Goal: Information Seeking & Learning: Learn about a topic

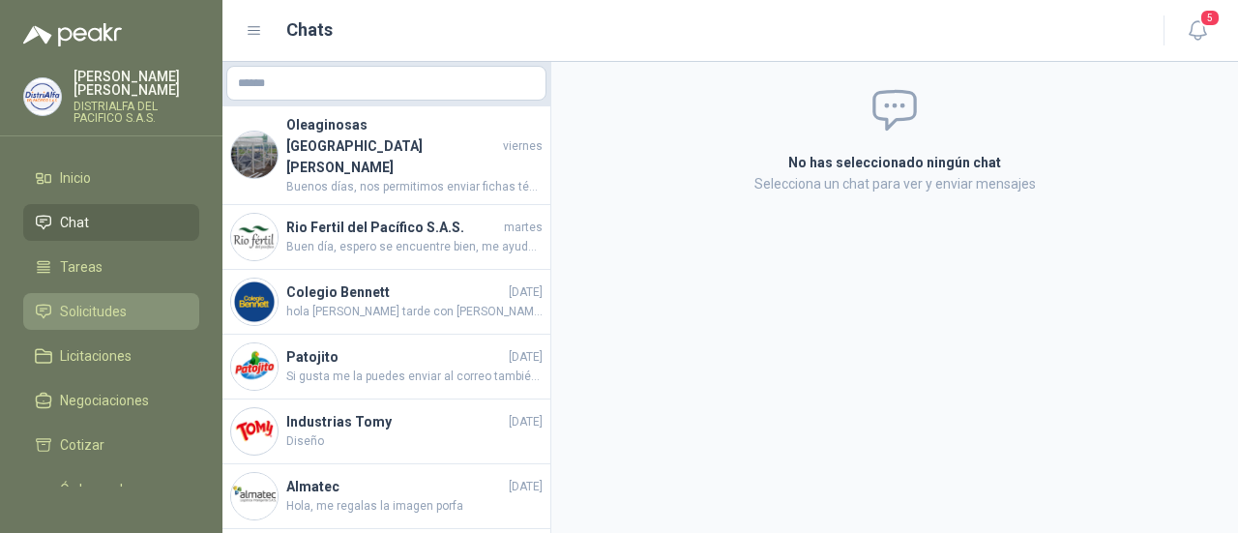
click at [134, 297] on link "Solicitudes" at bounding box center [111, 311] width 176 height 37
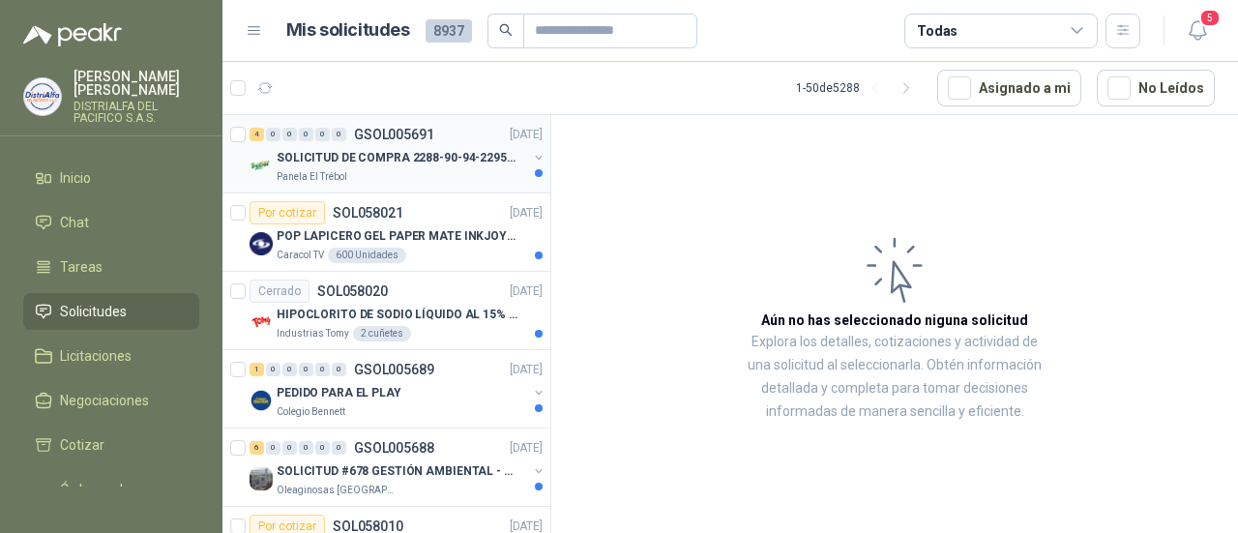
click at [443, 162] on p "SOLICITUD DE COMPRA 2288-90-94-2295-96-2301-02-04" at bounding box center [397, 158] width 241 height 18
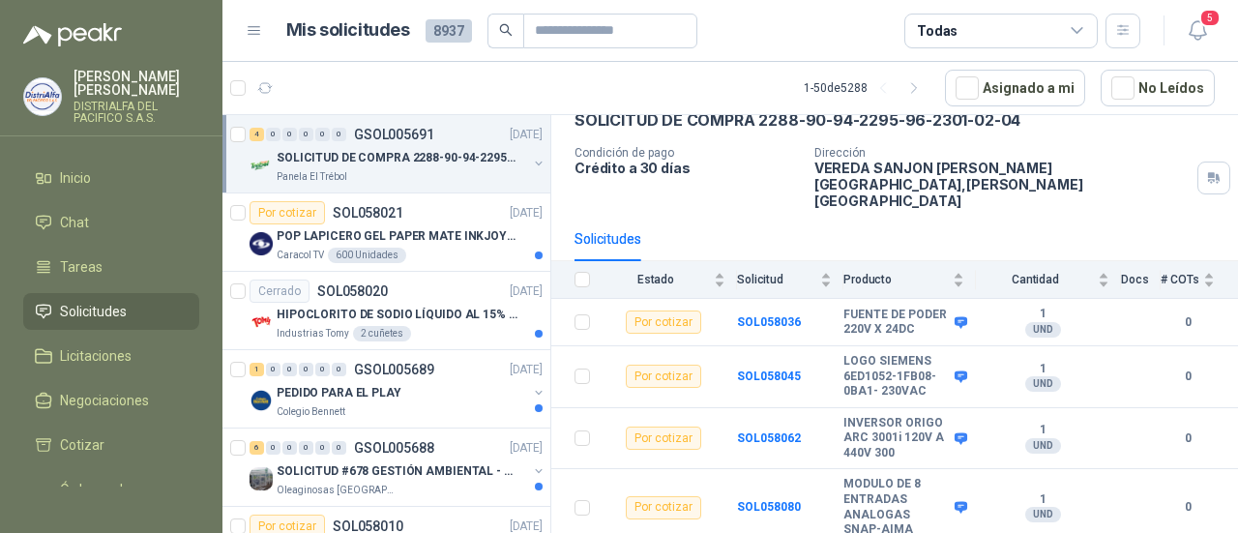
scroll to position [106, 0]
click at [398, 231] on p "POP LAPICERO GEL PAPER MATE INKJOY 0.7 (Revisar el adjunto)" at bounding box center [397, 236] width 241 height 18
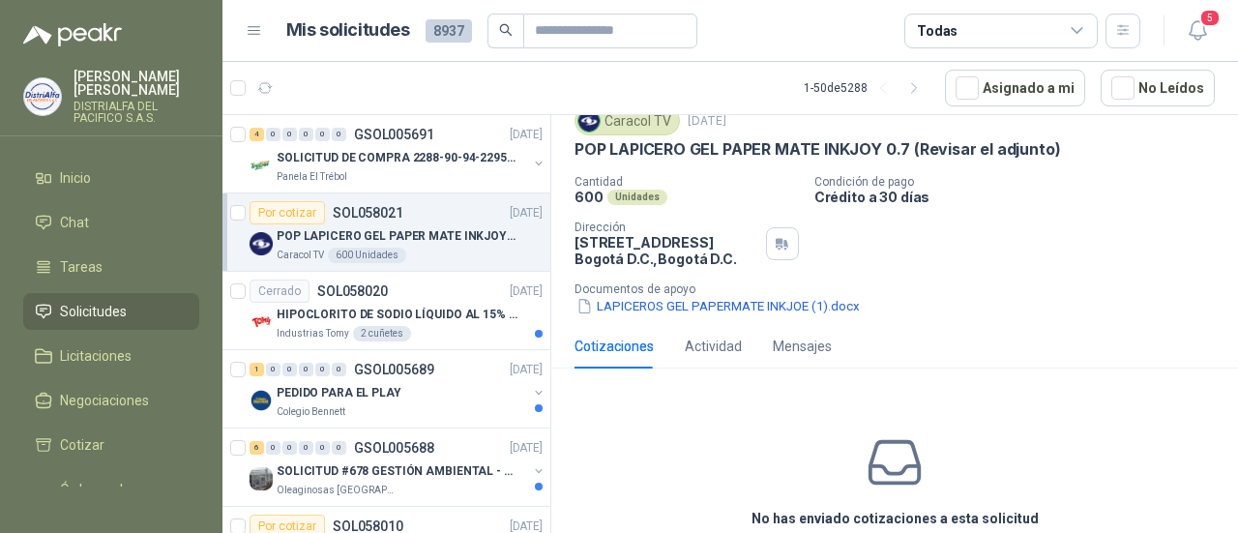
scroll to position [162, 0]
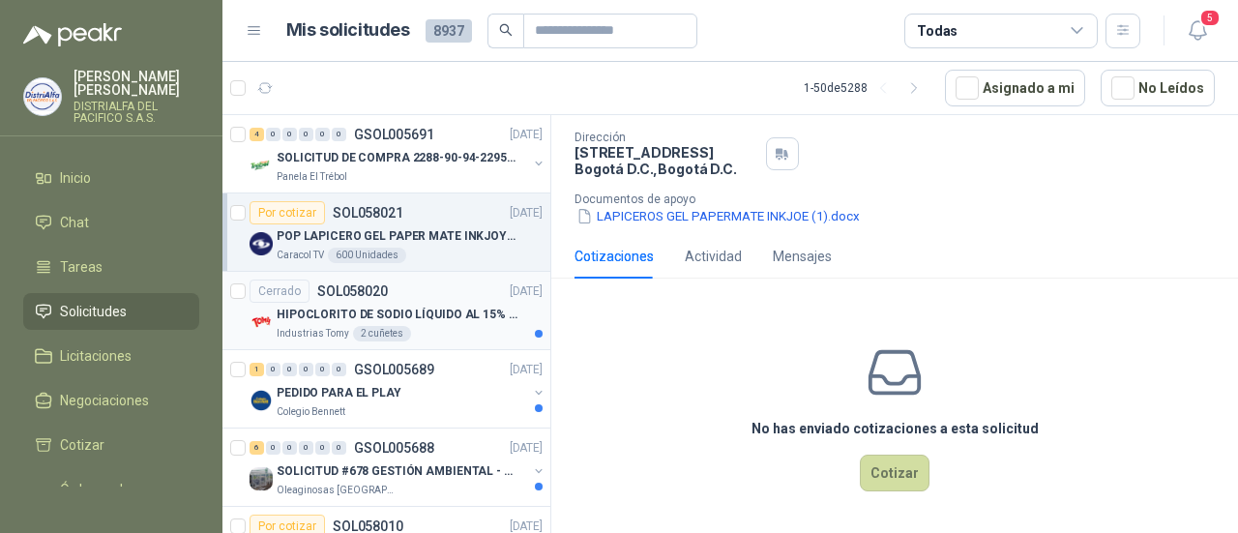
click at [444, 312] on p "HIPOCLORITO DE SODIO LÍQUIDO AL 15% CONT NETO 20L" at bounding box center [397, 315] width 241 height 18
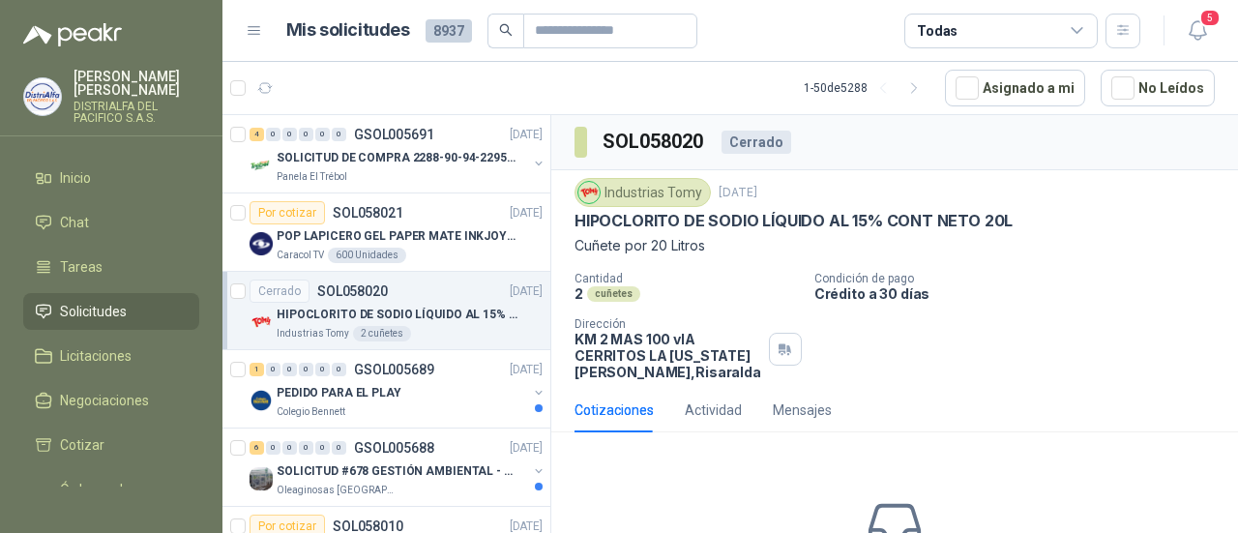
scroll to position [97, 0]
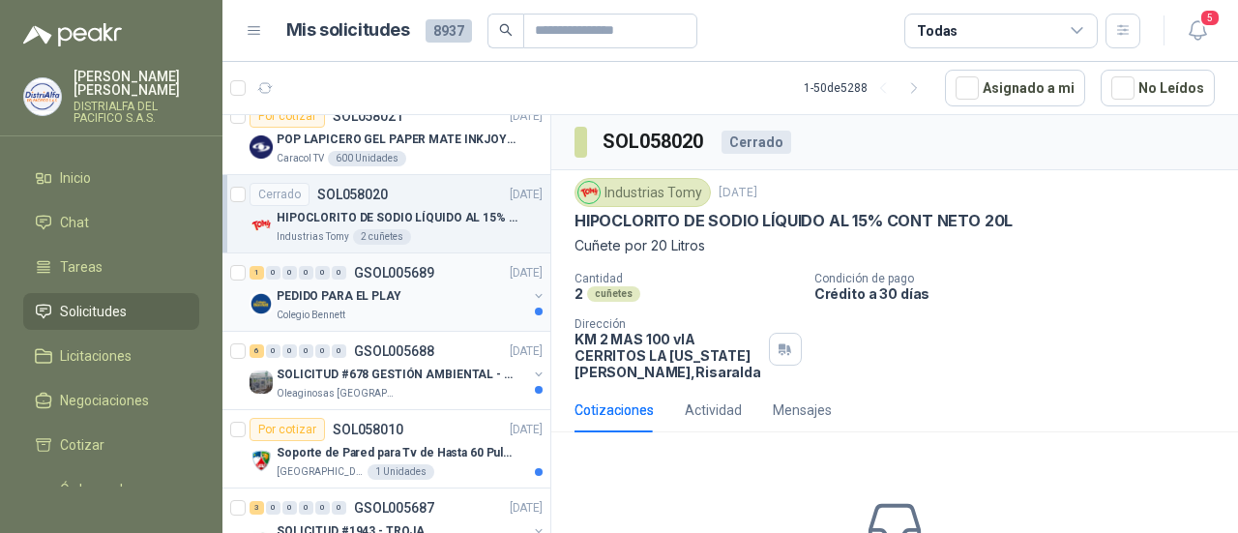
click at [450, 292] on div "PEDIDO PARA EL PLAY" at bounding box center [402, 295] width 250 height 23
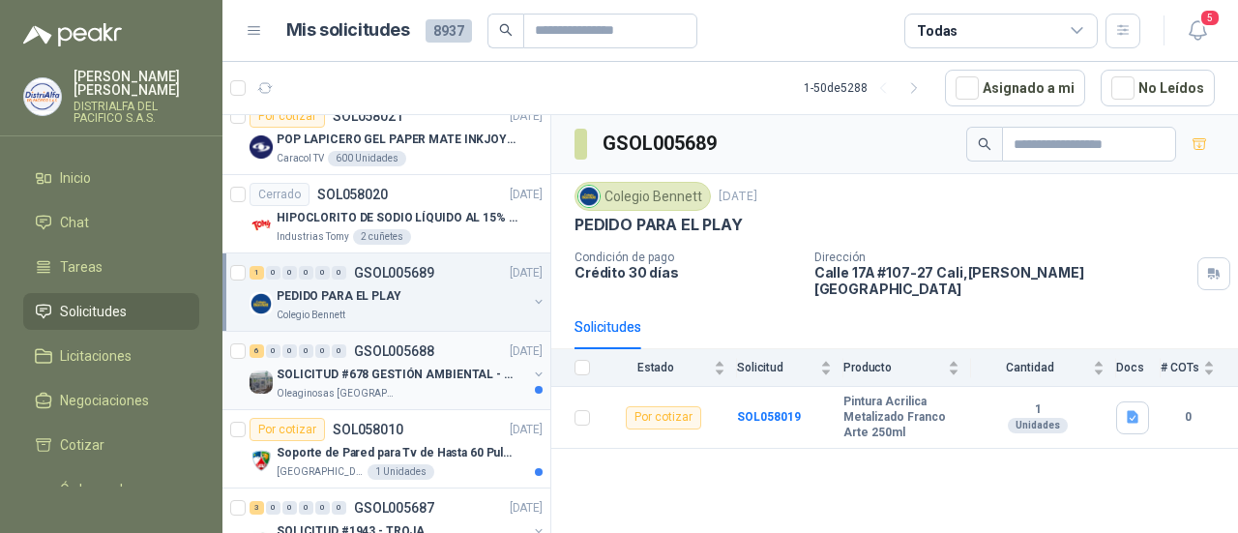
click at [462, 374] on p "SOLICITUD #678 GESTIÓN AMBIENTAL - TUMACO" at bounding box center [397, 375] width 241 height 18
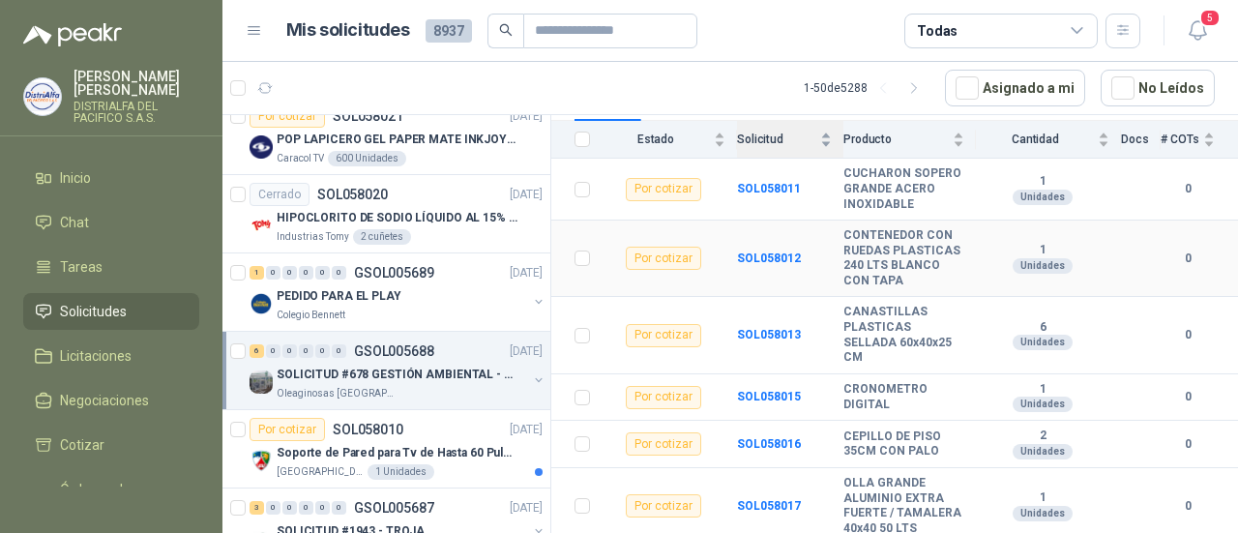
scroll to position [246, 0]
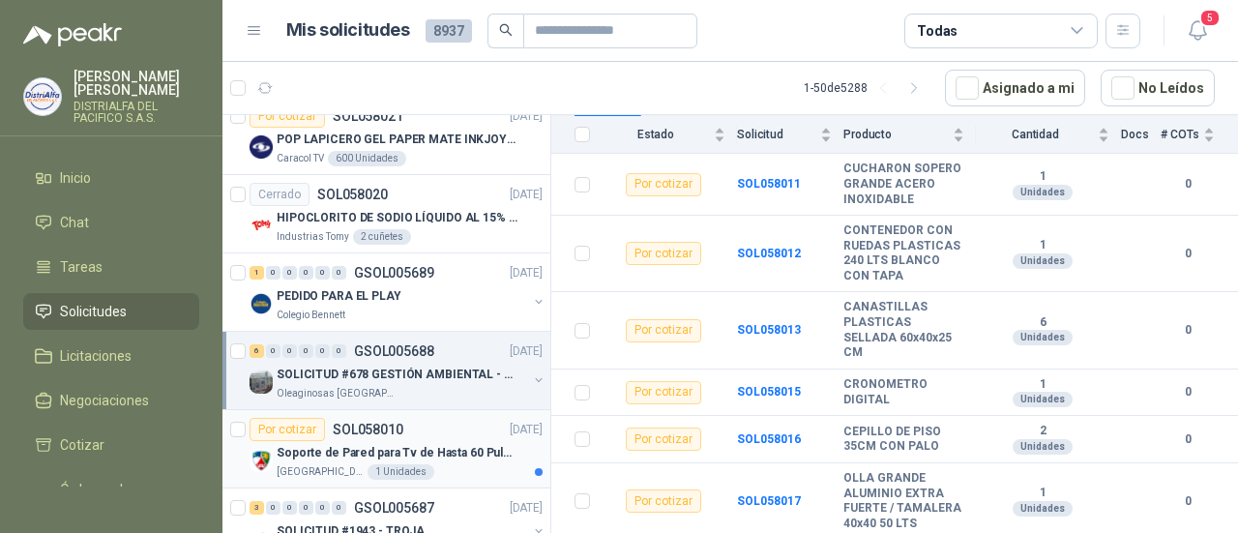
click at [465, 453] on p "Soporte de Pared para Tv de Hasta 60 Pulgadas con Brazo Articulado" at bounding box center [397, 453] width 241 height 18
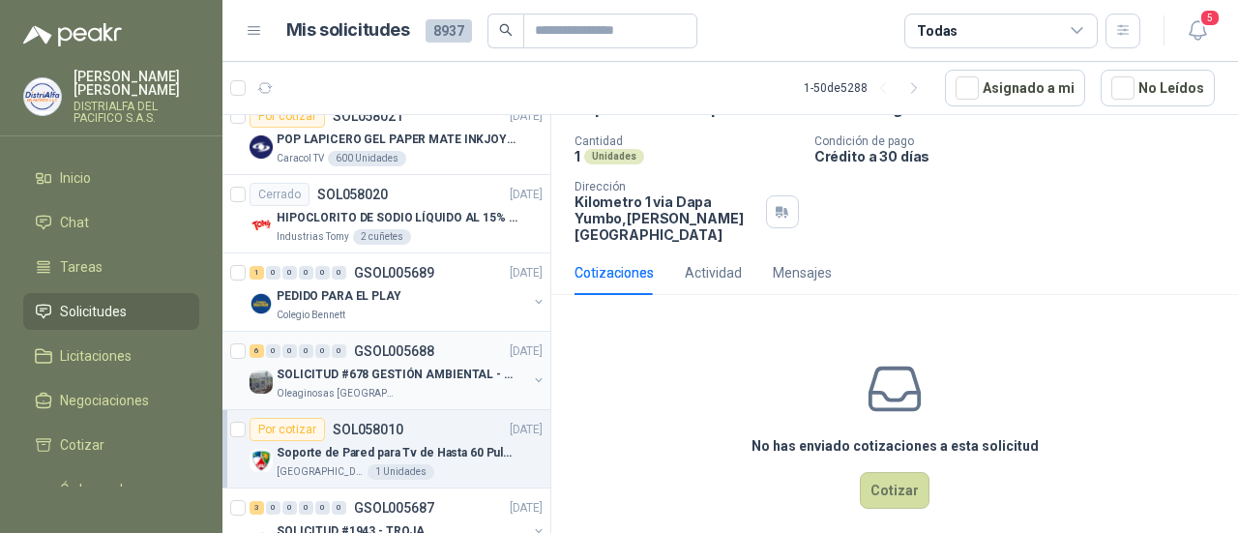
scroll to position [290, 0]
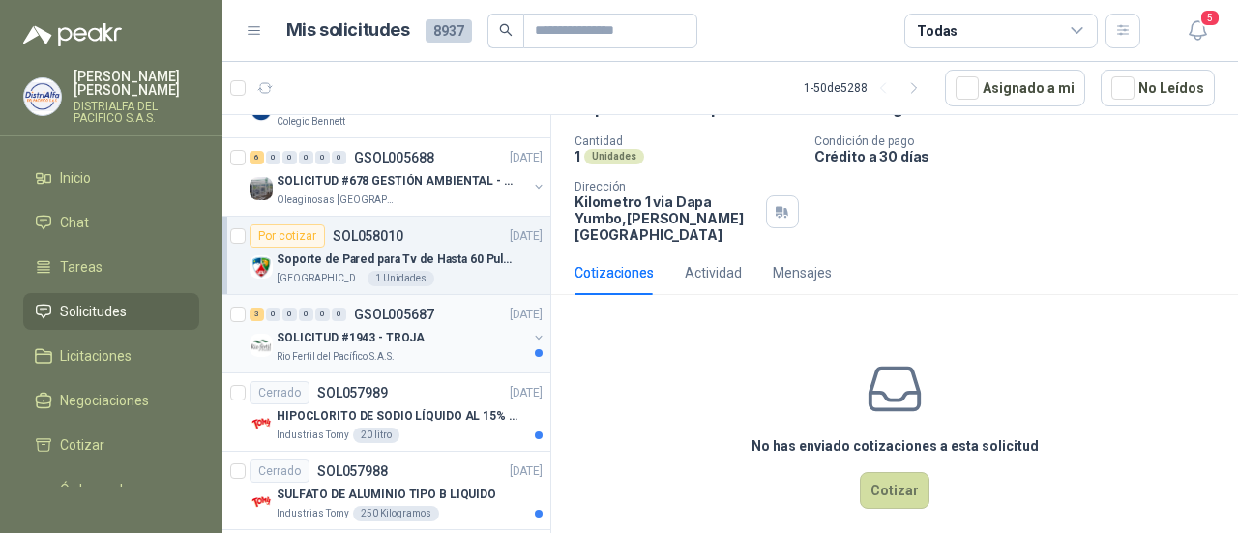
click at [456, 341] on div "SOLICITUD #1943 - TROJA" at bounding box center [402, 337] width 250 height 23
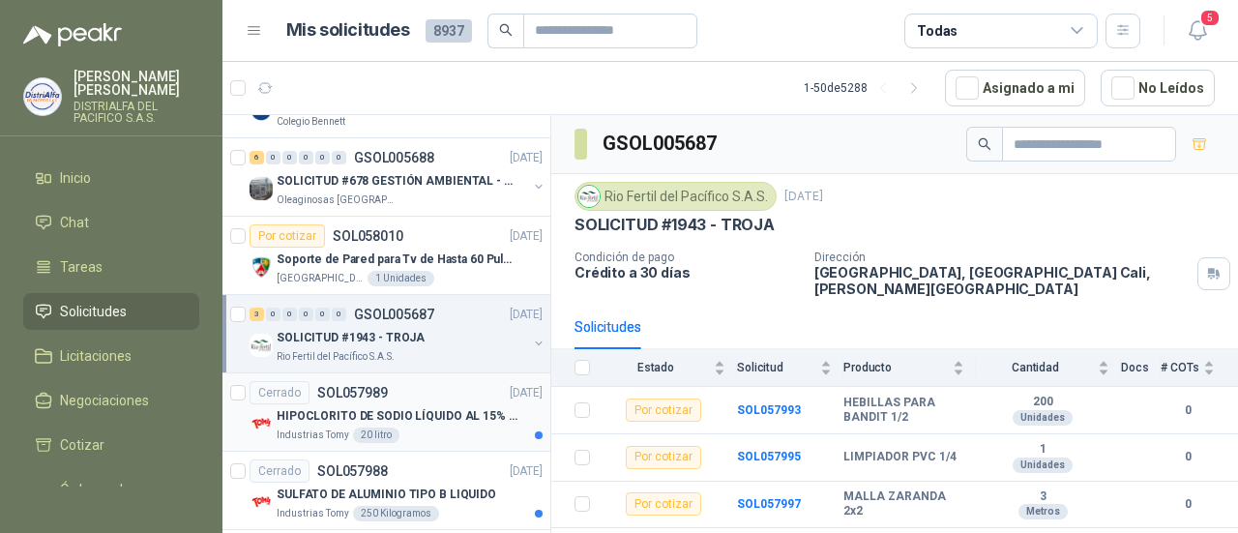
click at [434, 411] on p "HIPOCLORITO DE SODIO LÍQUIDO AL 15% CONT NETO 20L" at bounding box center [397, 416] width 241 height 18
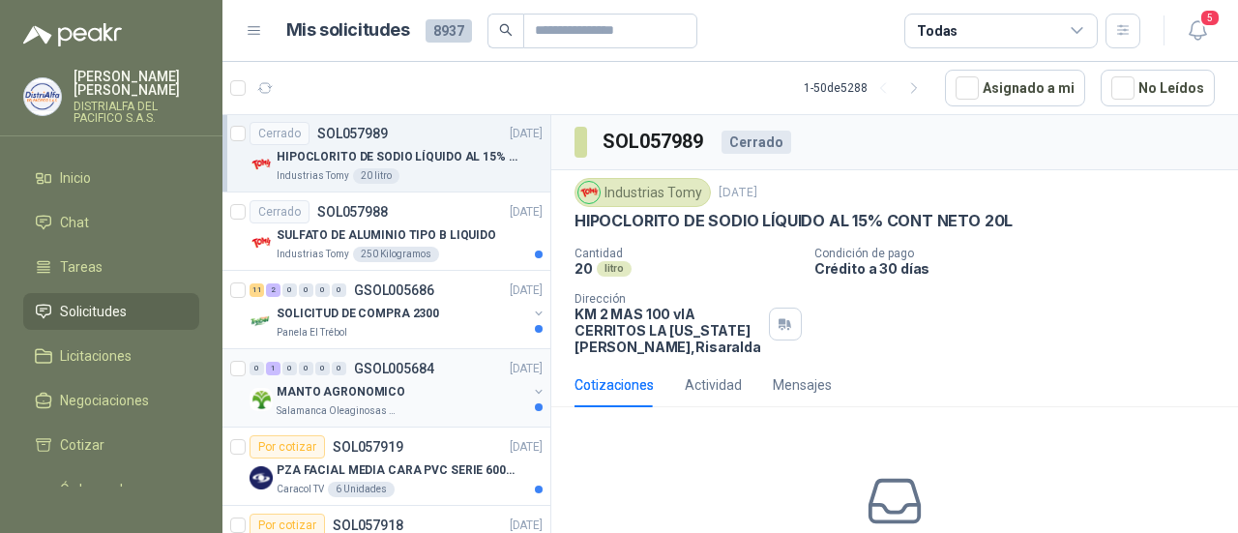
scroll to position [580, 0]
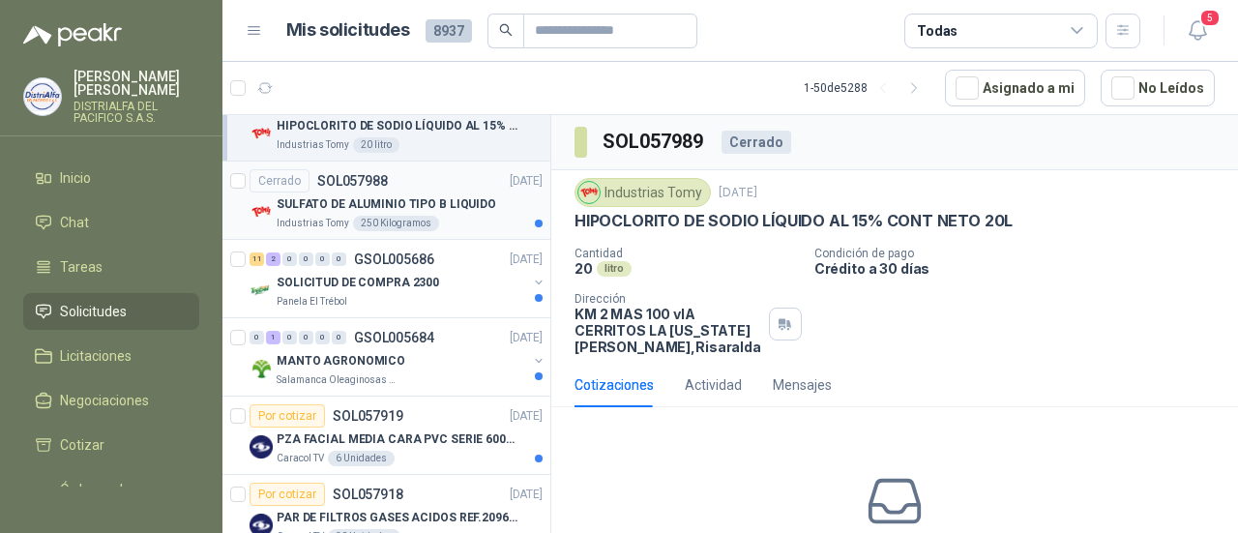
click at [433, 208] on p "SULFATO DE ALUMINIO TIPO B LIQUIDO" at bounding box center [387, 204] width 220 height 18
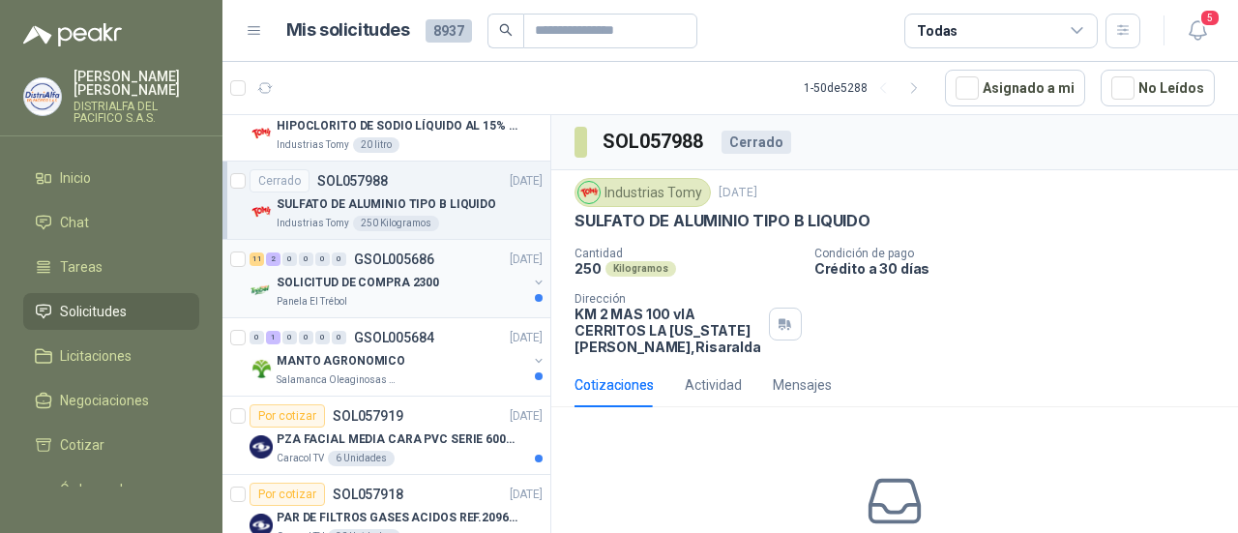
click at [438, 298] on div "Panela El Trébol" at bounding box center [402, 301] width 250 height 15
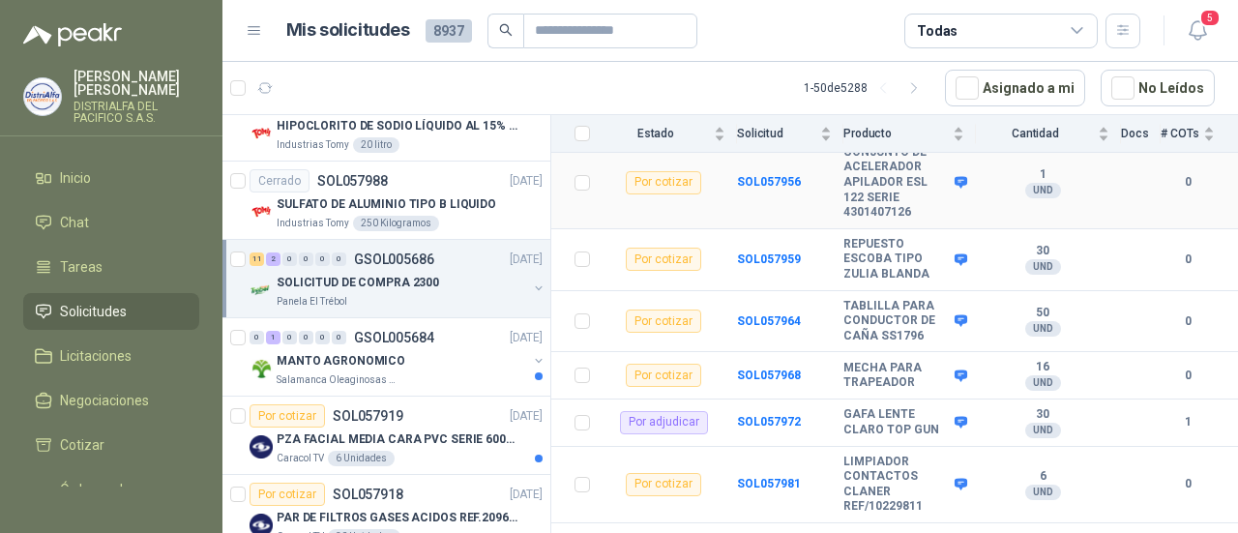
scroll to position [662, 0]
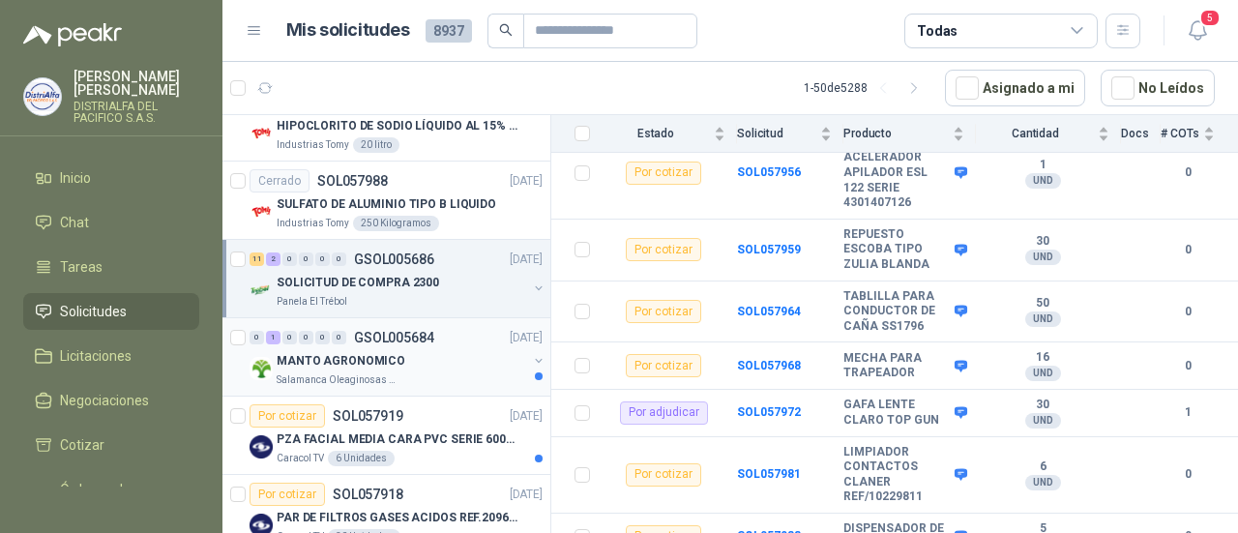
click at [385, 365] on p "MANTO AGRONOMICO" at bounding box center [341, 361] width 129 height 18
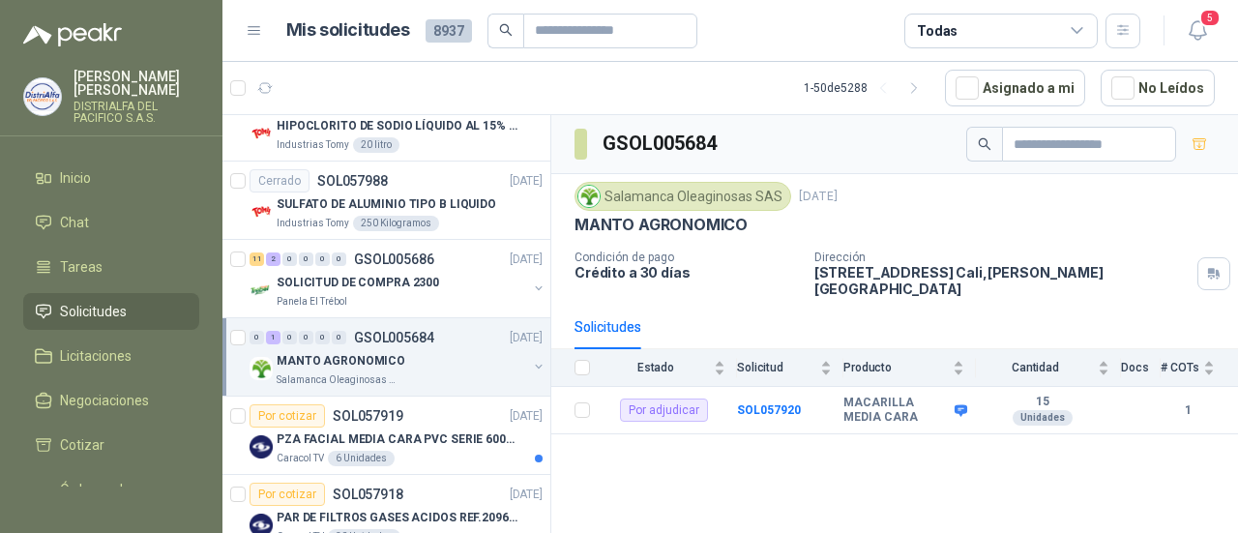
scroll to position [677, 0]
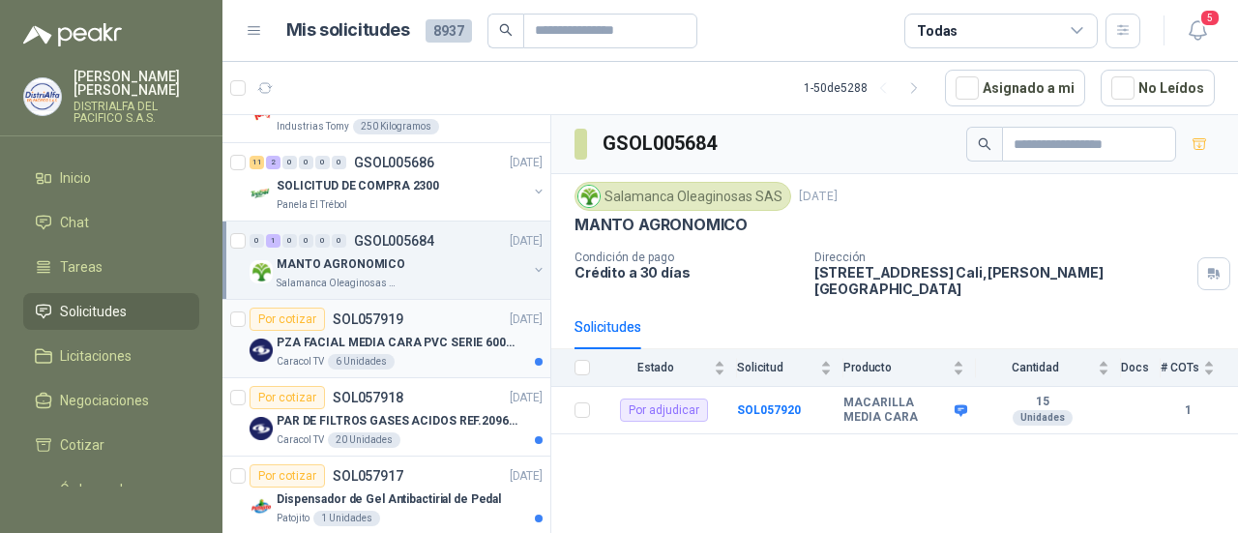
click at [430, 342] on p "PZA FACIAL MEDIA CARA PVC SERIE 6000 3M" at bounding box center [397, 343] width 241 height 18
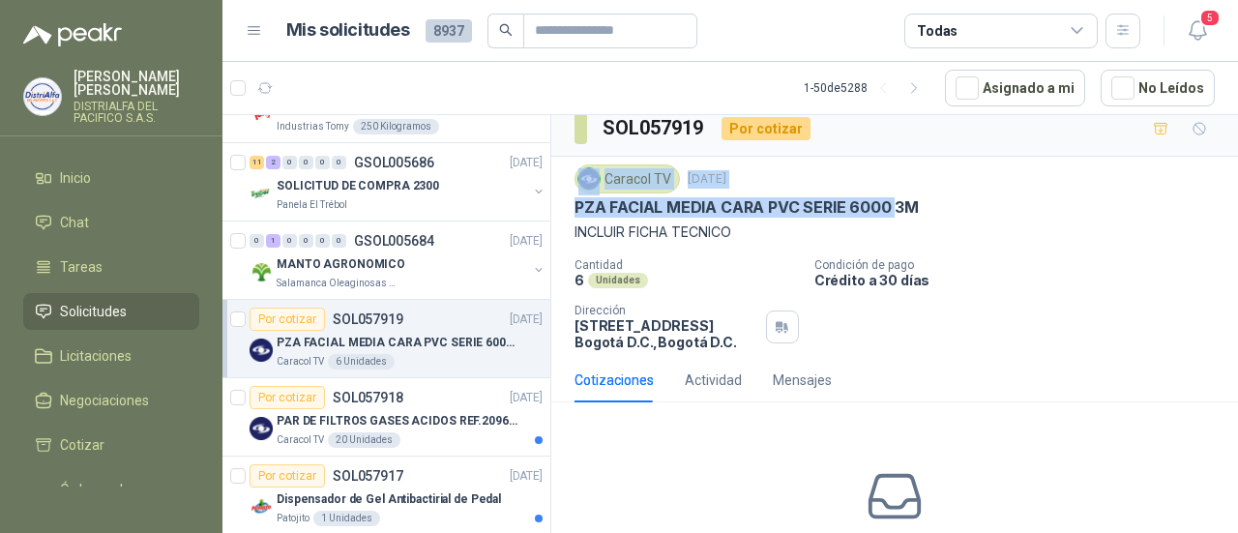
scroll to position [3, 0]
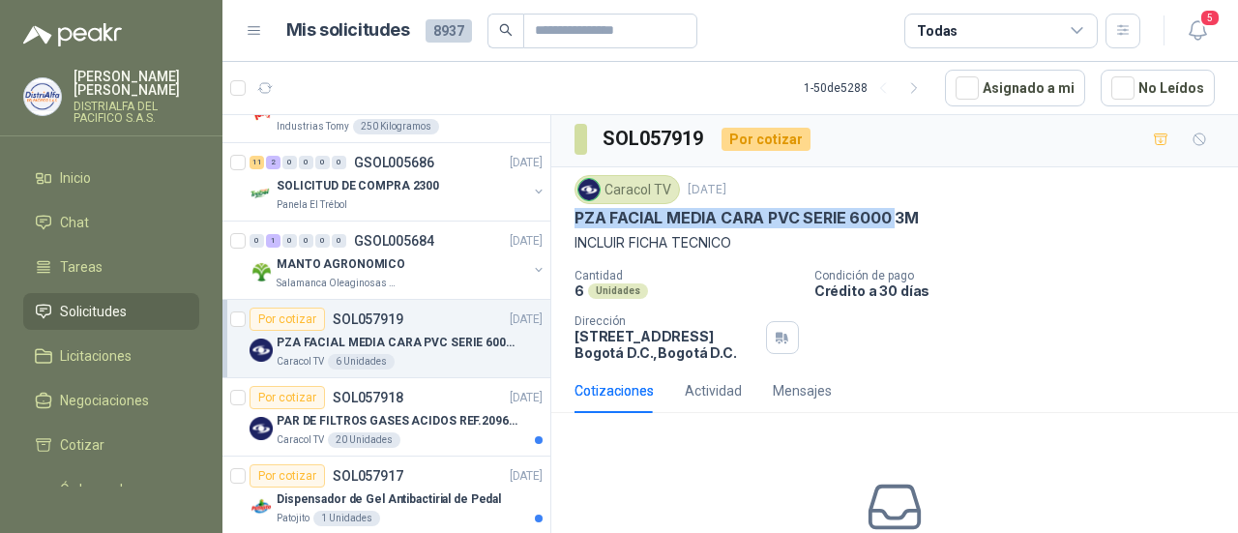
drag, startPoint x: 894, startPoint y: 131, endPoint x: 572, endPoint y: 216, distance: 333.1
click at [572, 216] on div "Caracol TV [DATE] PZA FACIAL MEDIA CARA PVC SERIE 6000 3M INCLUIR FICHA TECNICO…" at bounding box center [894, 267] width 687 height 201
copy p "PZA FACIAL MEDIA CARA PVC SERIE 6000"
click at [432, 414] on p "PAR DE FILTROS GASES ACIDOS REF.2096 3M" at bounding box center [397, 421] width 241 height 18
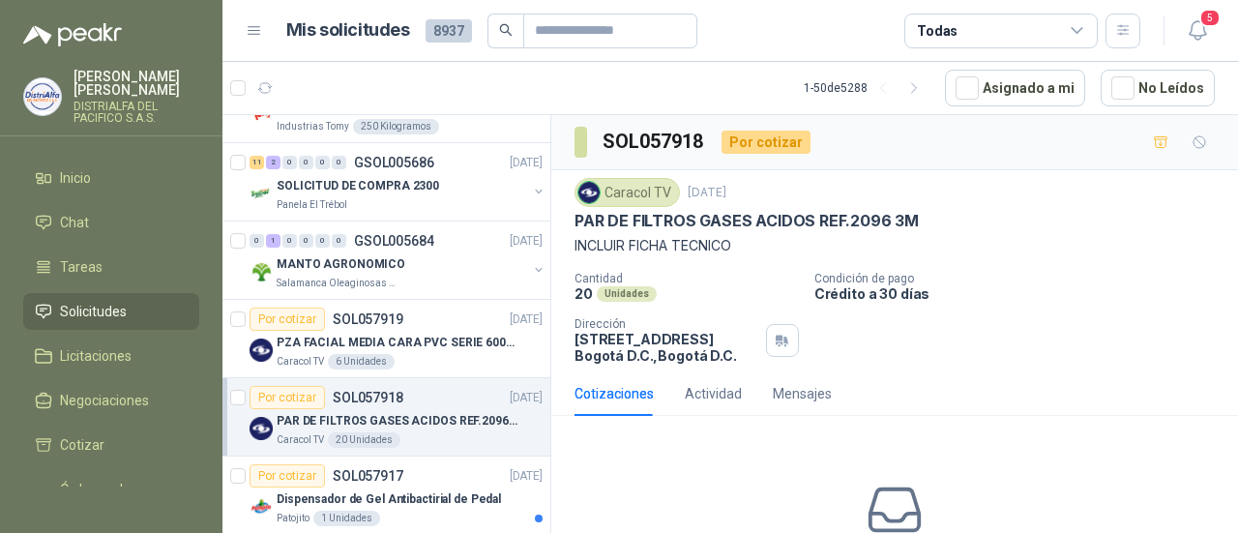
scroll to position [97, 0]
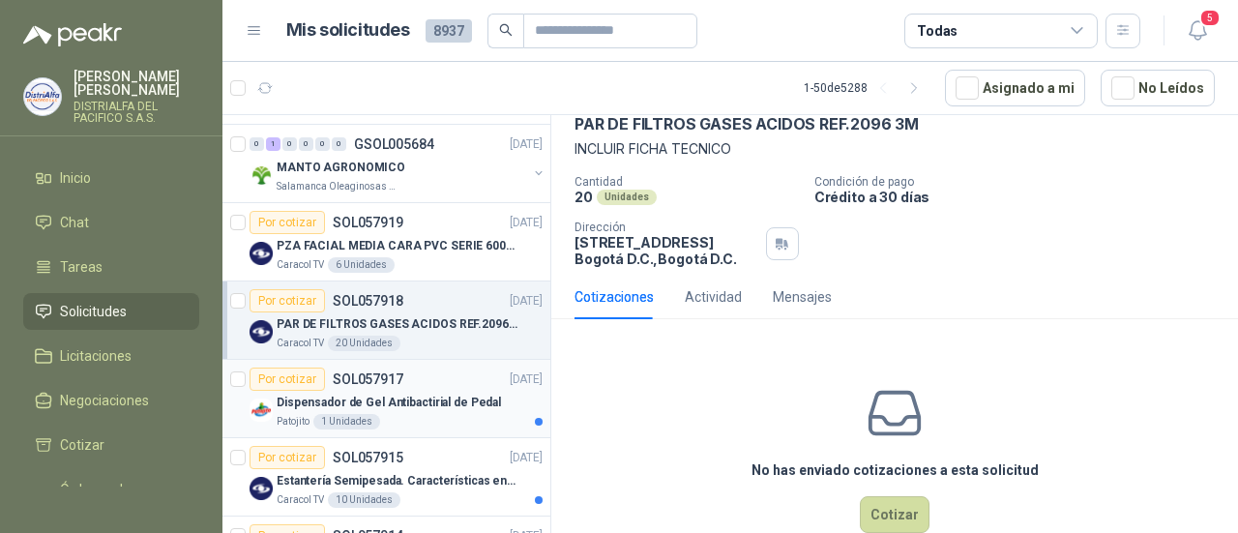
click at [404, 396] on p "Dispensador de Gel Antibactirial de Pedal" at bounding box center [389, 403] width 224 height 18
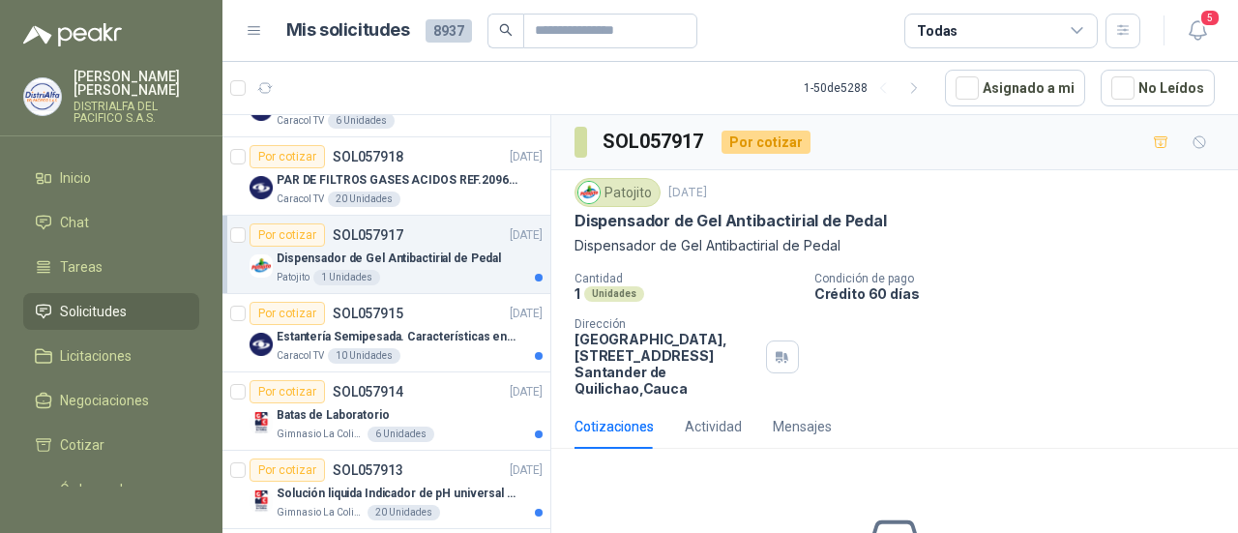
scroll to position [967, 0]
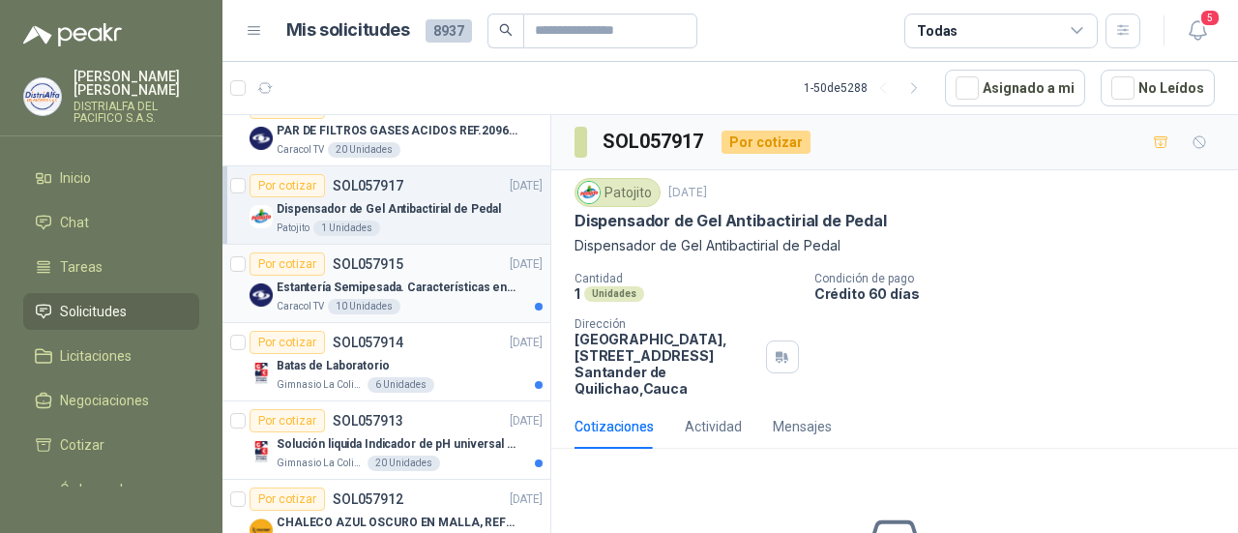
click at [468, 287] on p "Estantería Semipesada. Características en el adjunto" at bounding box center [397, 288] width 241 height 18
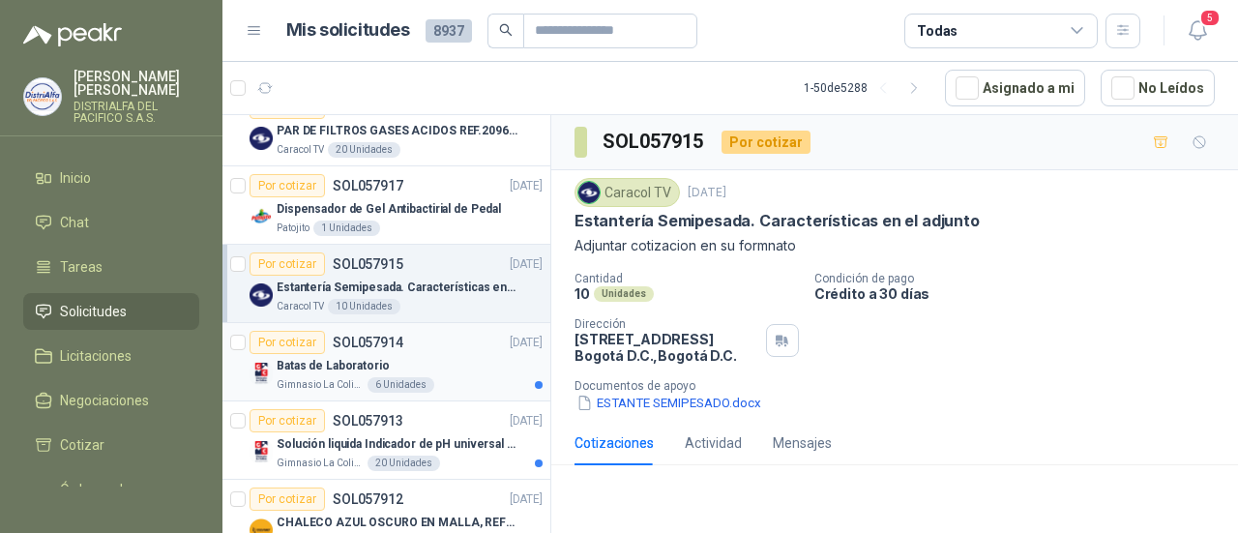
click at [480, 367] on div "Batas de Laboratorio" at bounding box center [410, 365] width 266 height 23
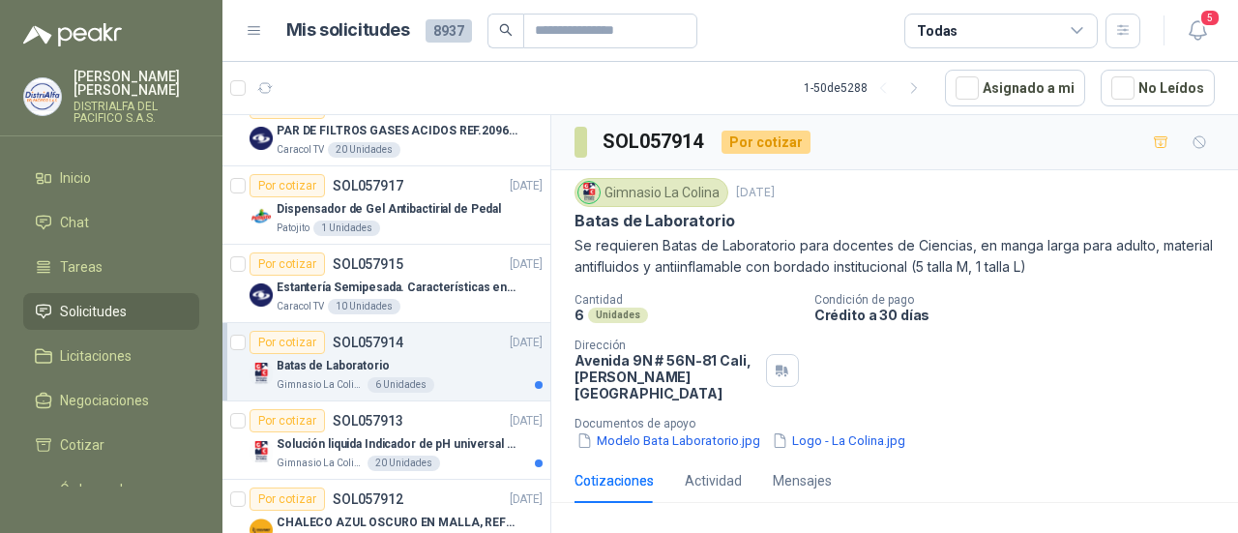
scroll to position [1064, 0]
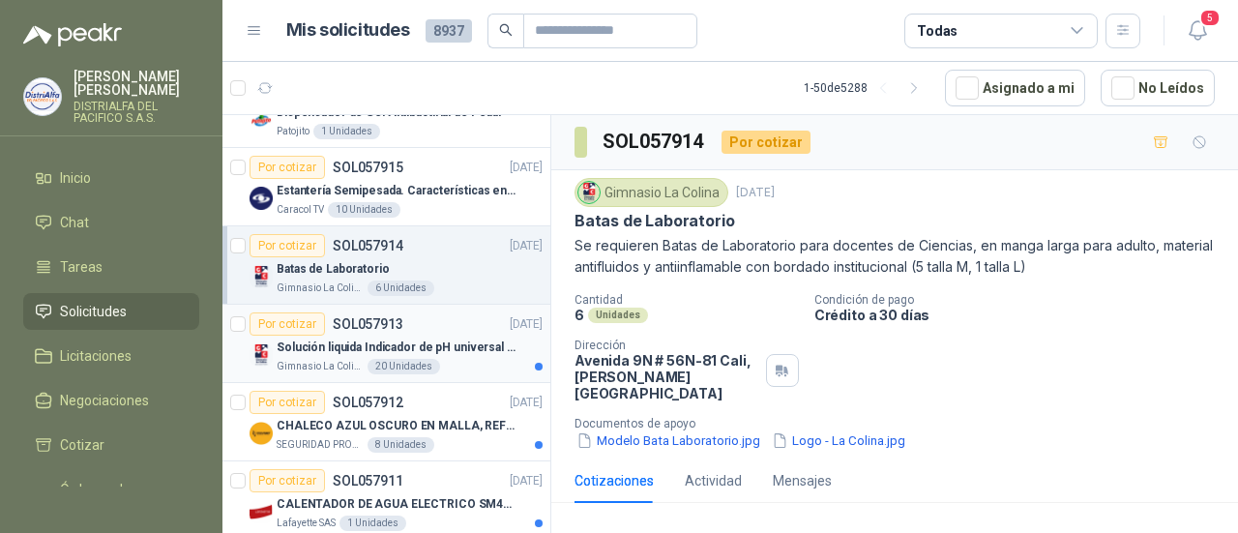
click at [435, 345] on p "Solución liquida Indicador de pH universal de 500ml o 20 de 25ml (no tiras de p…" at bounding box center [397, 348] width 241 height 18
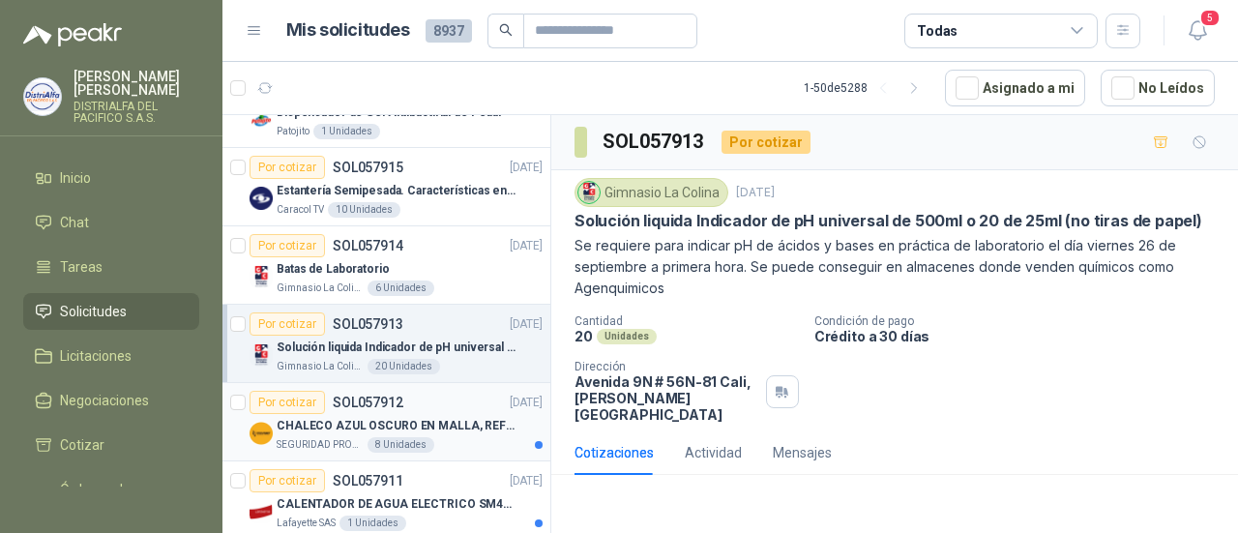
click at [481, 425] on p "CHALECO AZUL OSCURO EN MALLA, REFLECTIVO" at bounding box center [397, 426] width 241 height 18
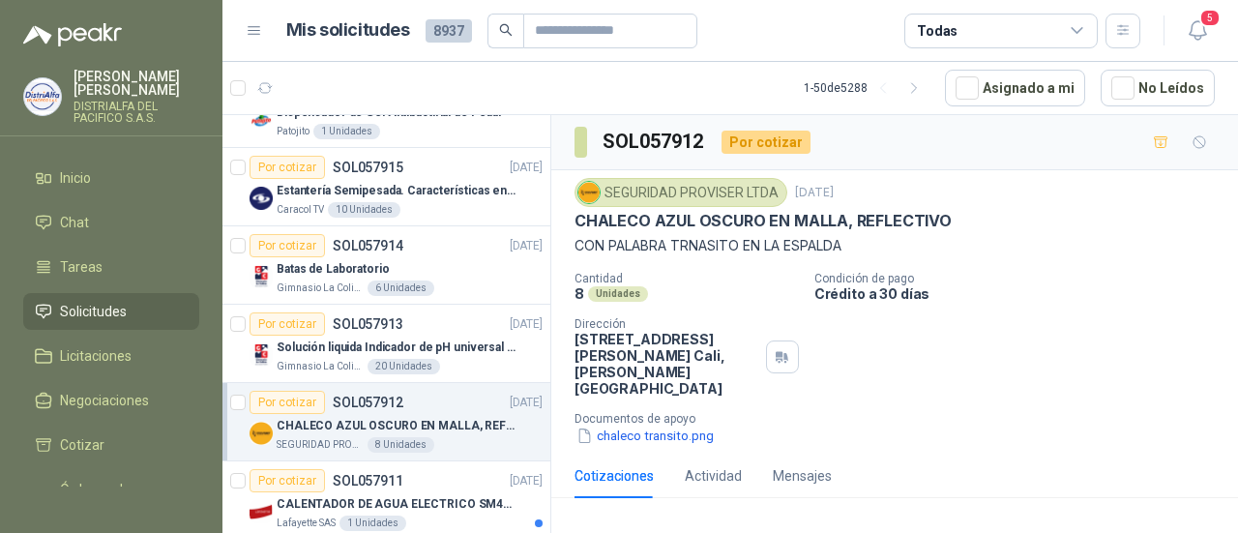
scroll to position [1161, 0]
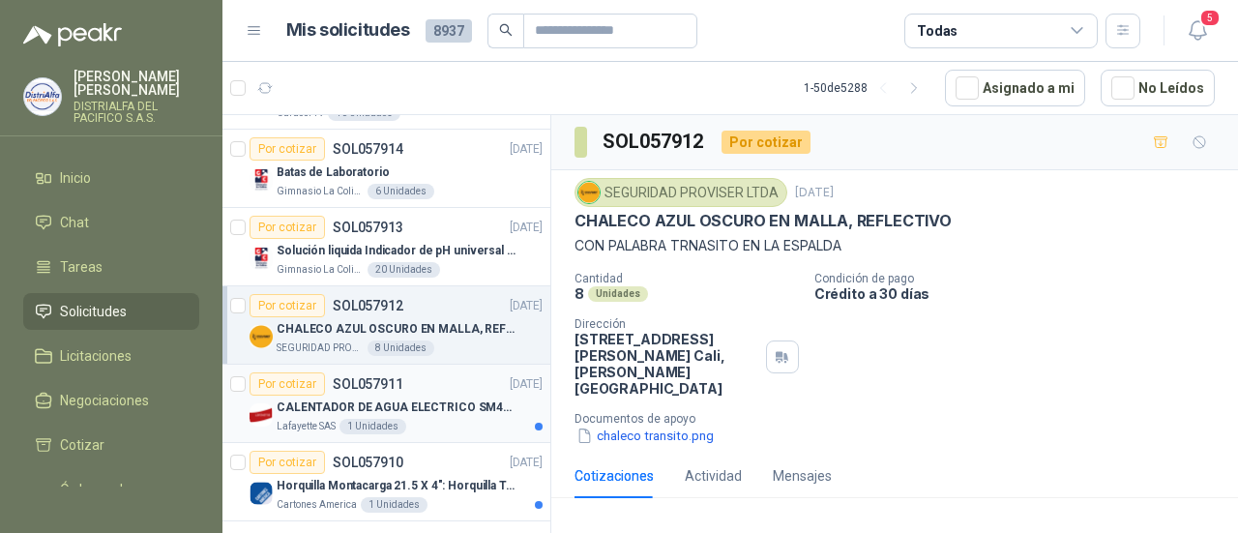
click at [480, 419] on div "Lafayette SAS 1 Unidades" at bounding box center [410, 426] width 266 height 15
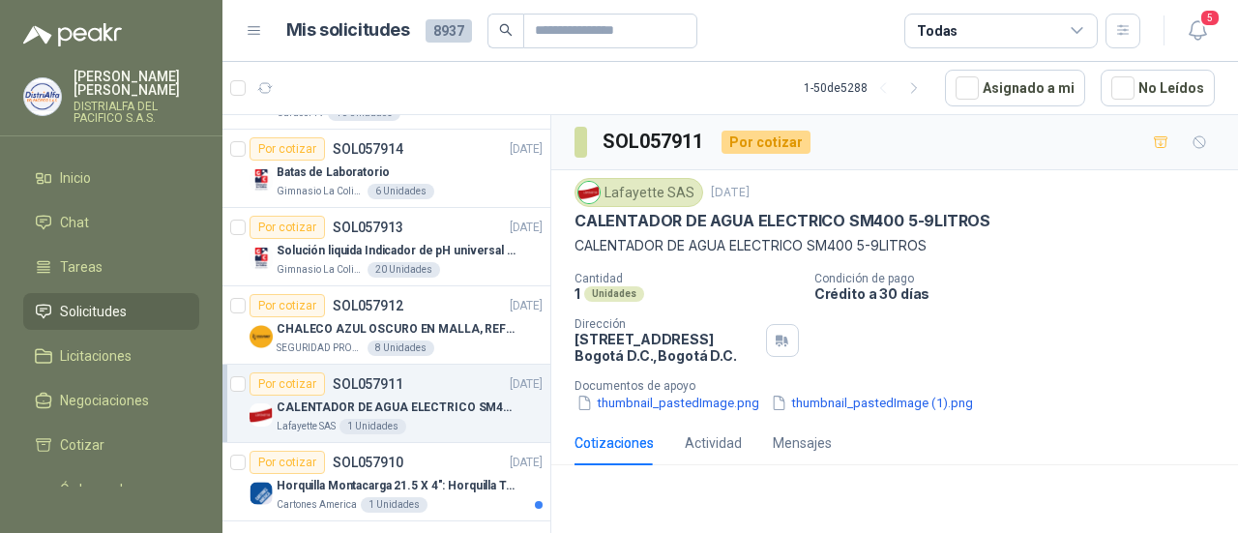
scroll to position [1257, 0]
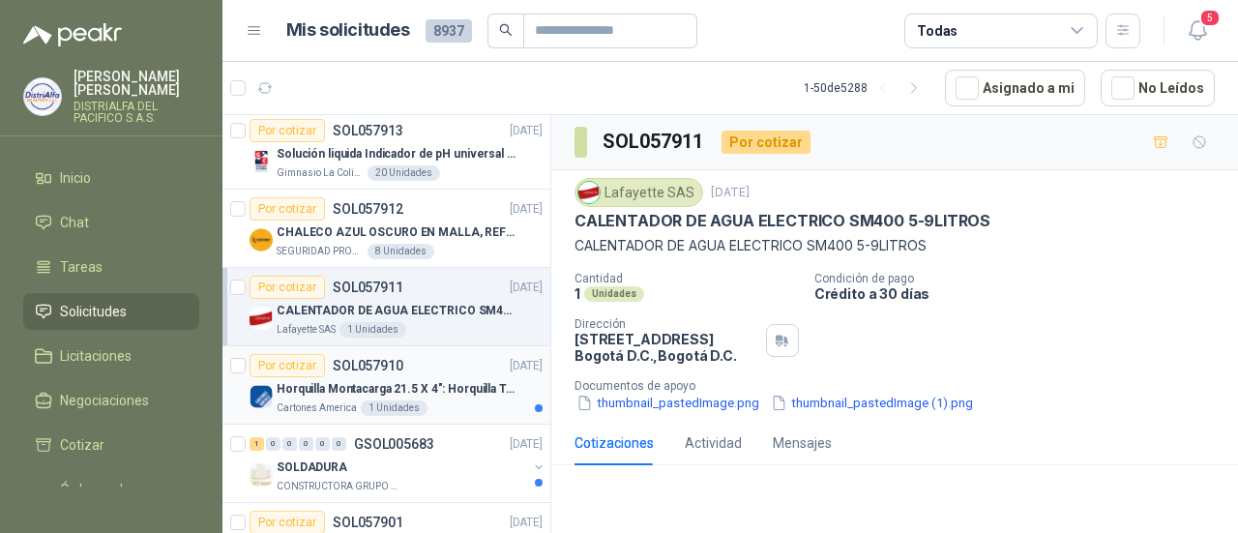
click at [486, 400] on div "Cartones America 1 Unidades" at bounding box center [410, 407] width 266 height 15
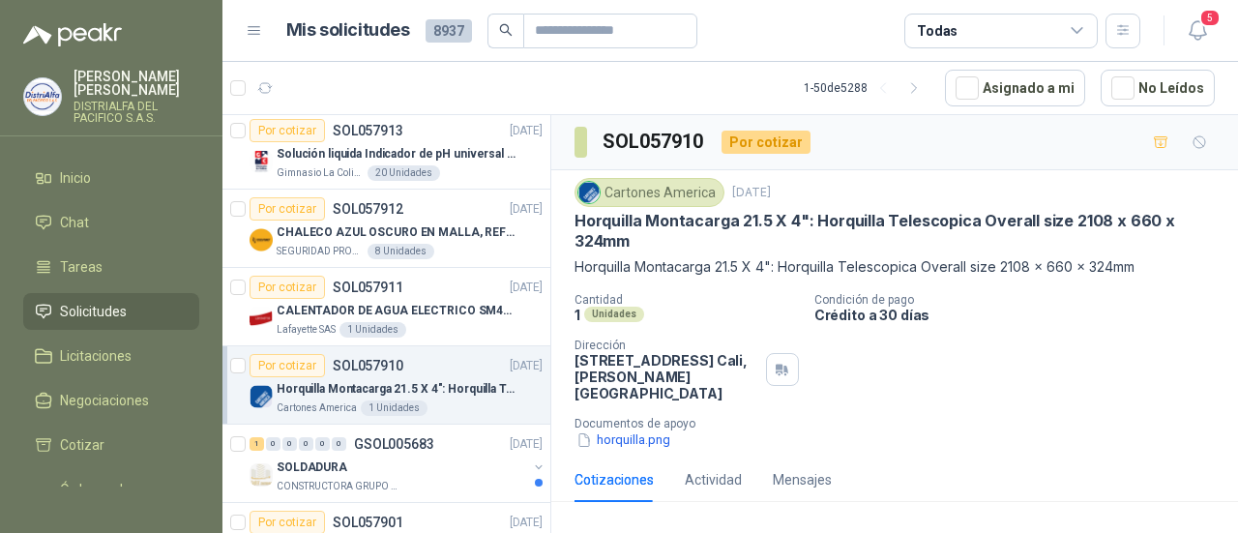
scroll to position [1354, 0]
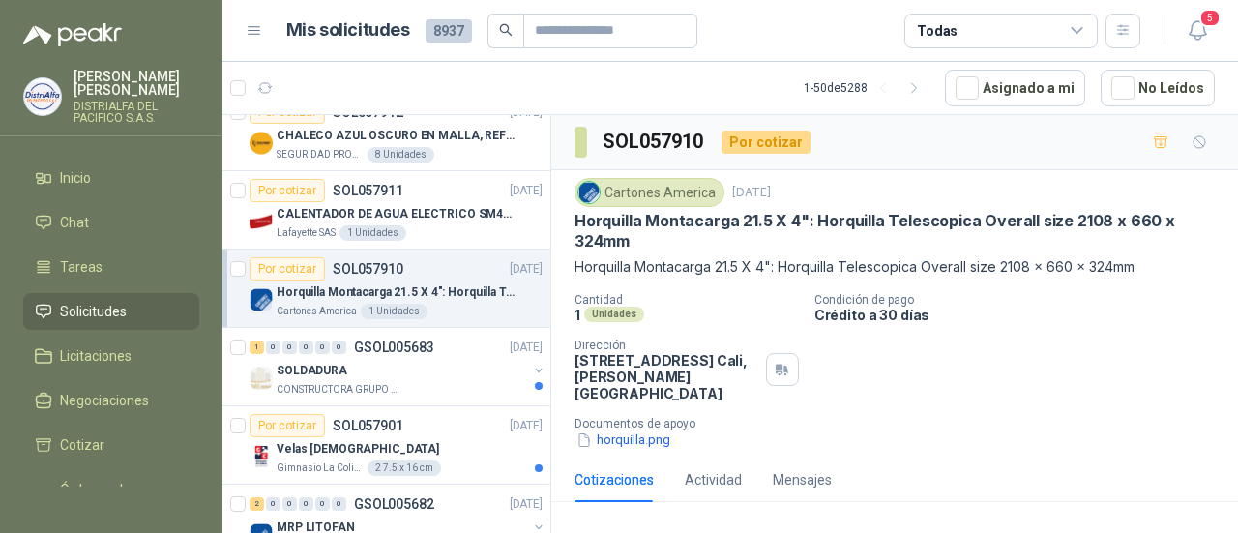
click at [486, 396] on div "1 0 0 0 0 0 GSOL005683 [DATE] SOLDADURA CONSTRUCTORA GRUPO FIP" at bounding box center [386, 367] width 328 height 78
click at [496, 382] on div "CONSTRUCTORA GRUPO FIP" at bounding box center [402, 389] width 250 height 15
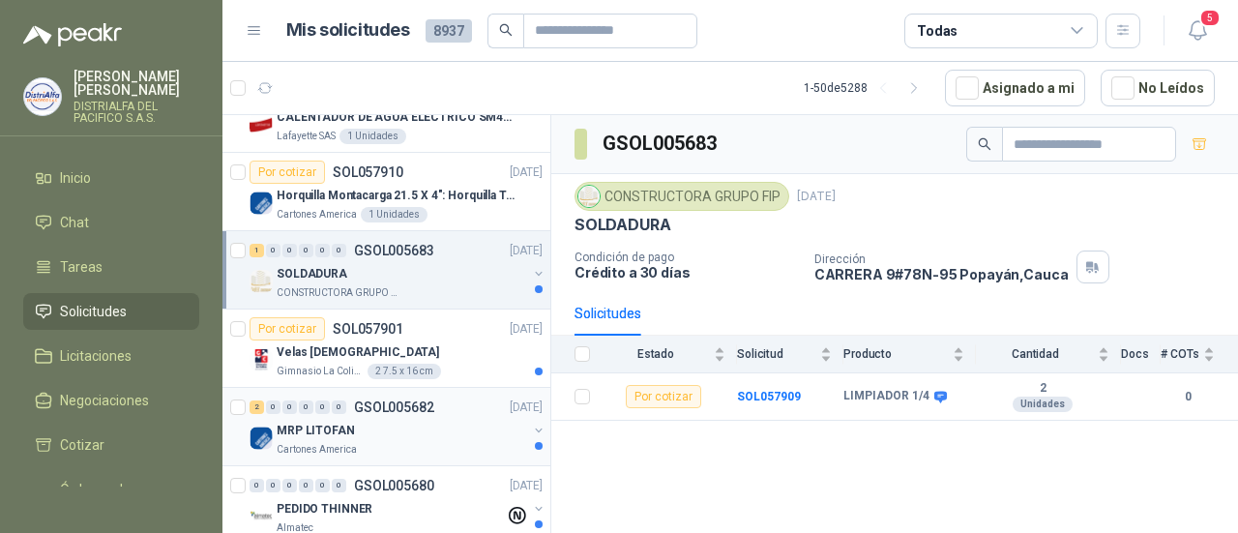
scroll to position [1547, 0]
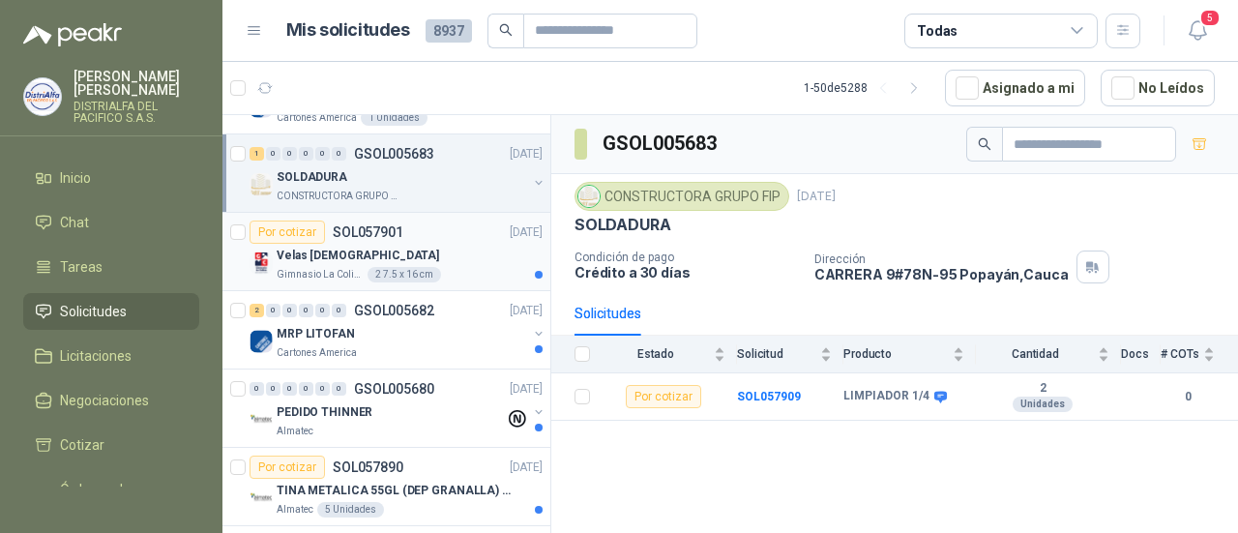
click at [486, 267] on div "Gimnasio La [MEDICAL_DATA] 2 7.5 x 16 cm" at bounding box center [410, 274] width 266 height 15
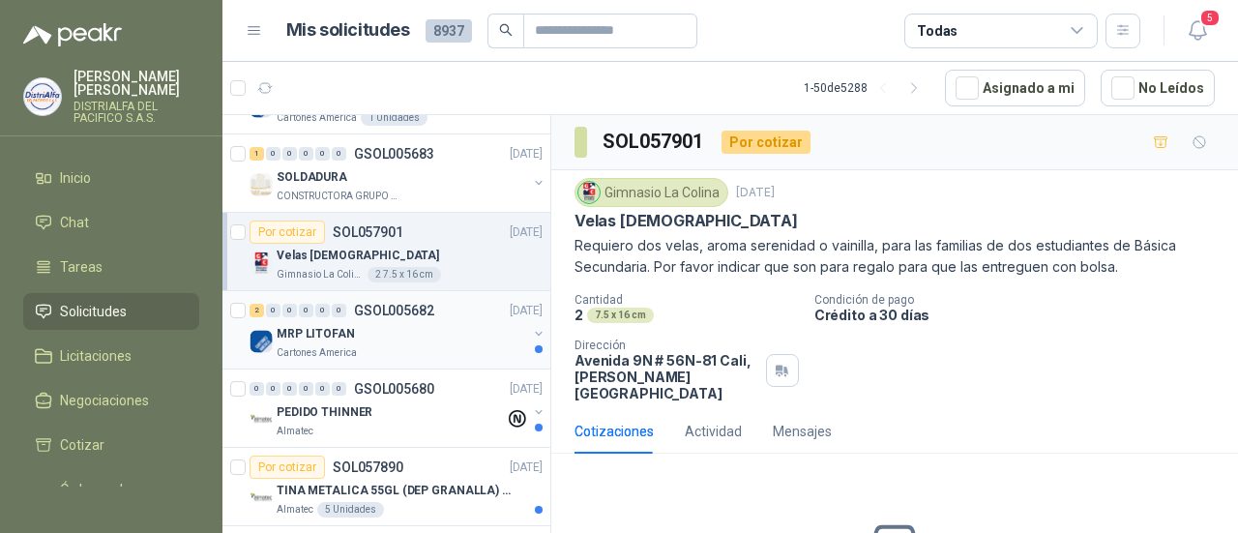
click at [475, 345] on div "Cartones America" at bounding box center [402, 352] width 250 height 15
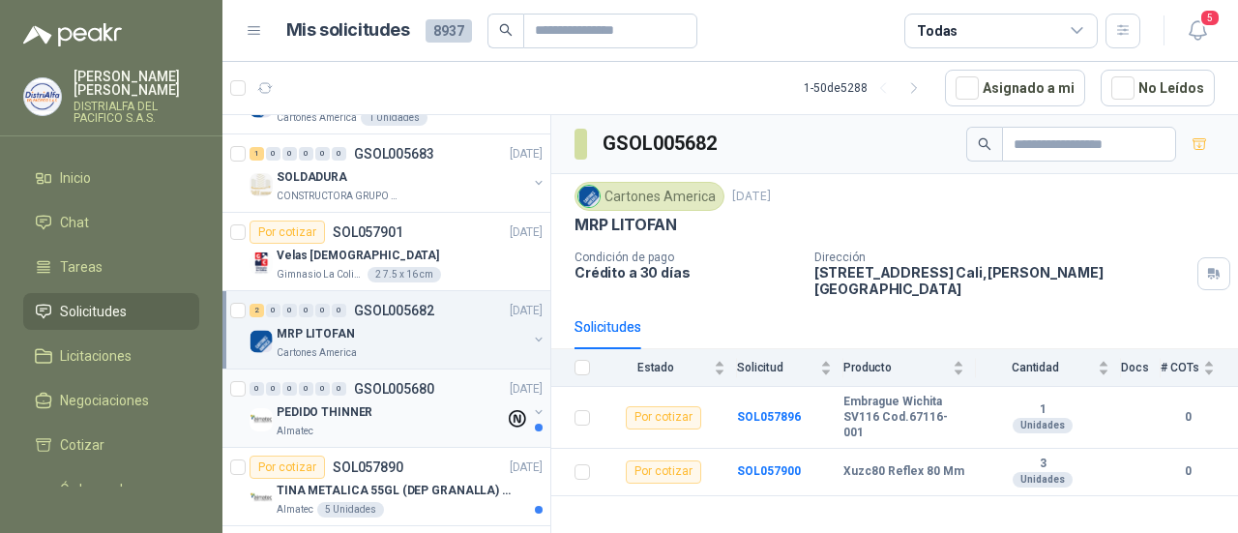
click at [466, 424] on div "Almatec" at bounding box center [391, 431] width 228 height 15
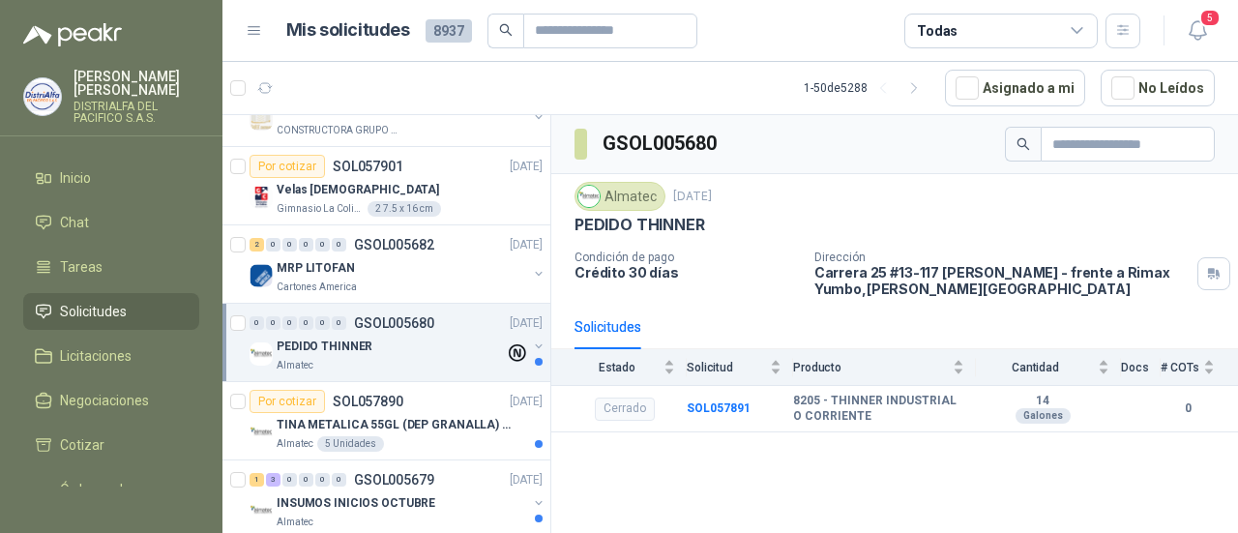
scroll to position [1644, 0]
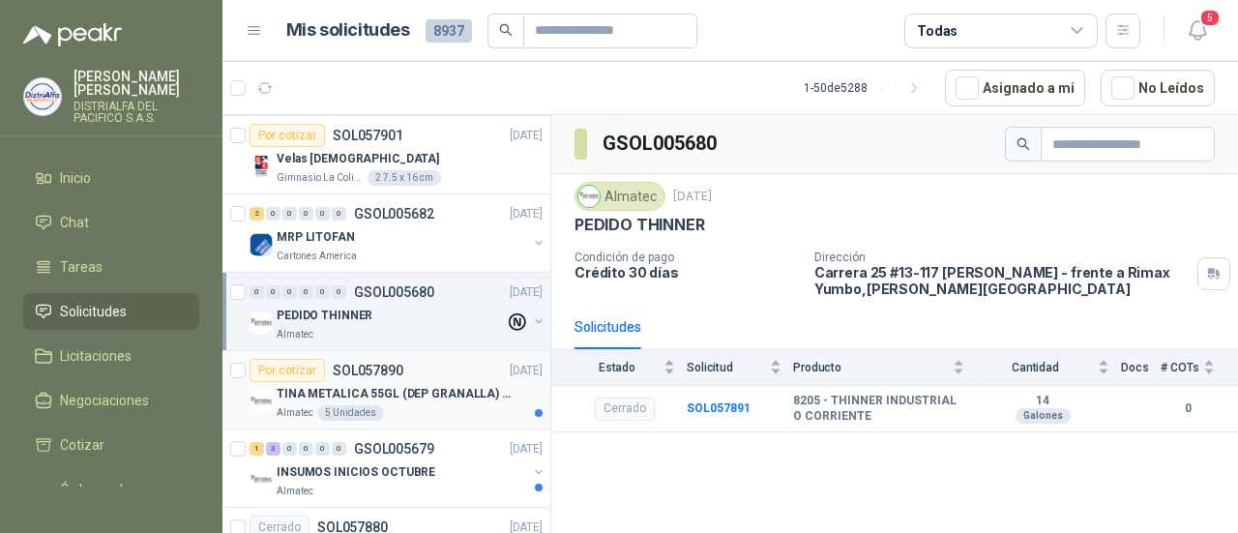
click at [463, 385] on p "TINA METALICA 55GL (DEP GRANALLA) CON TAPA" at bounding box center [397, 394] width 241 height 18
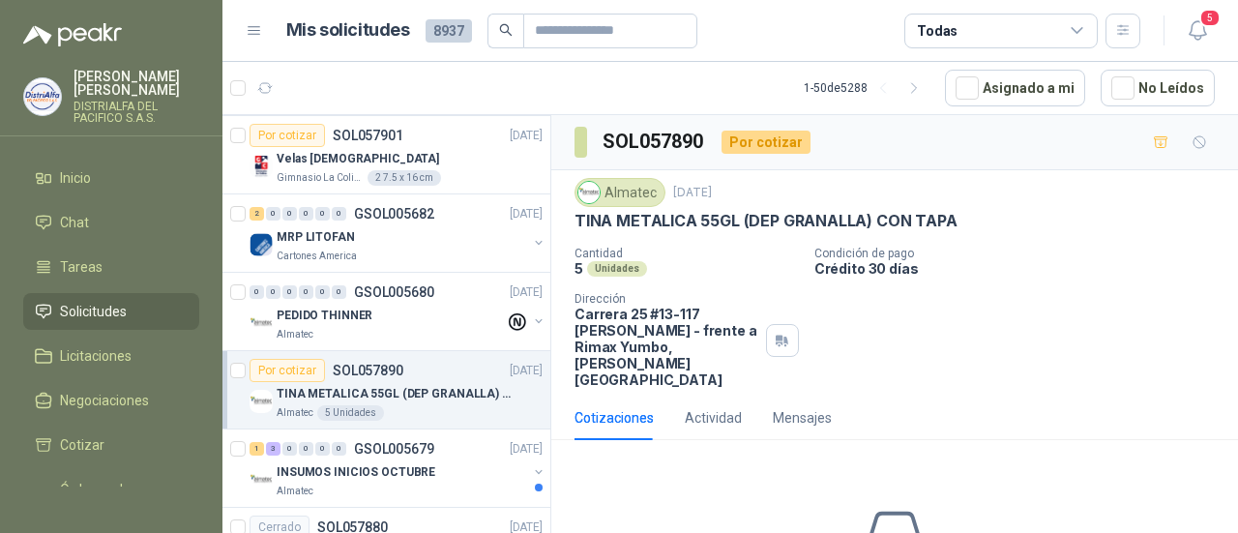
scroll to position [1741, 0]
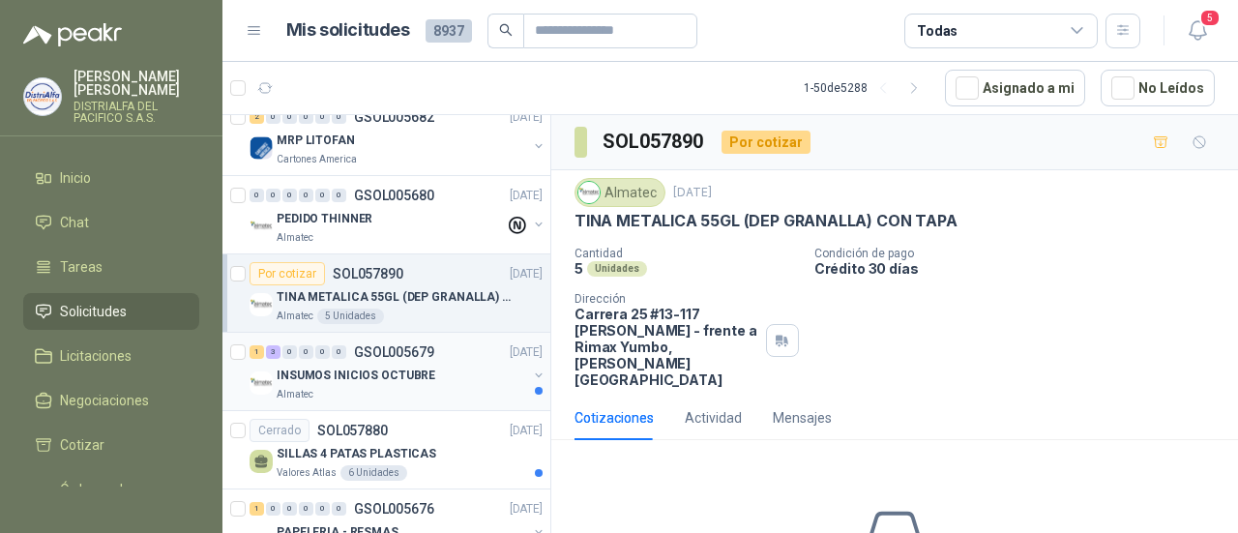
click at [469, 387] on div "Almatec" at bounding box center [402, 394] width 250 height 15
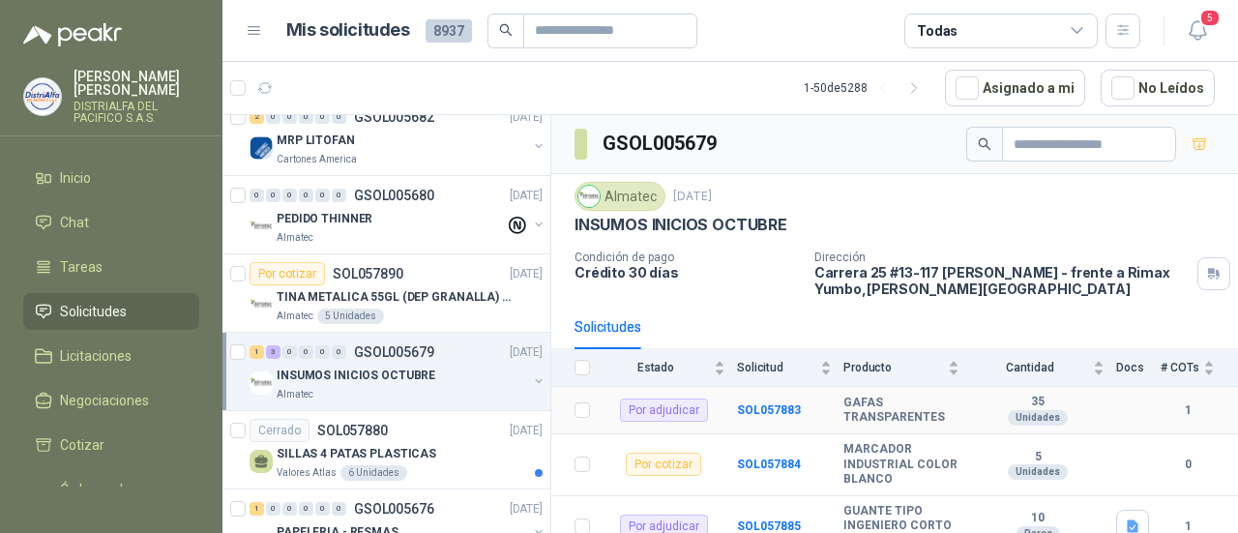
scroll to position [75, 0]
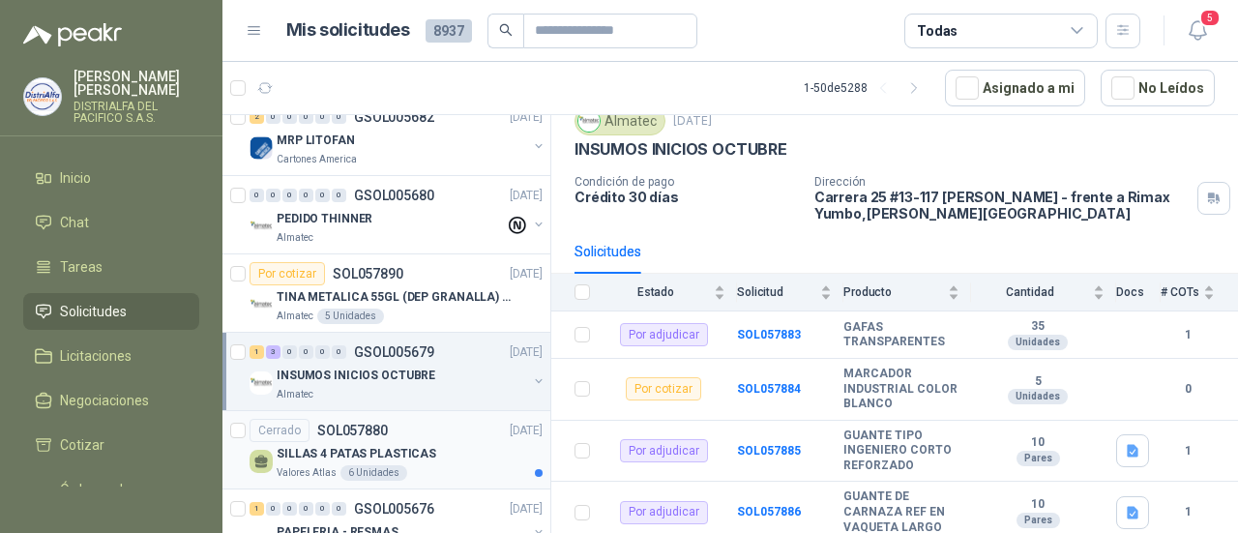
click at [435, 442] on div "SILLAS 4 PATAS PLASTICAS" at bounding box center [410, 453] width 266 height 23
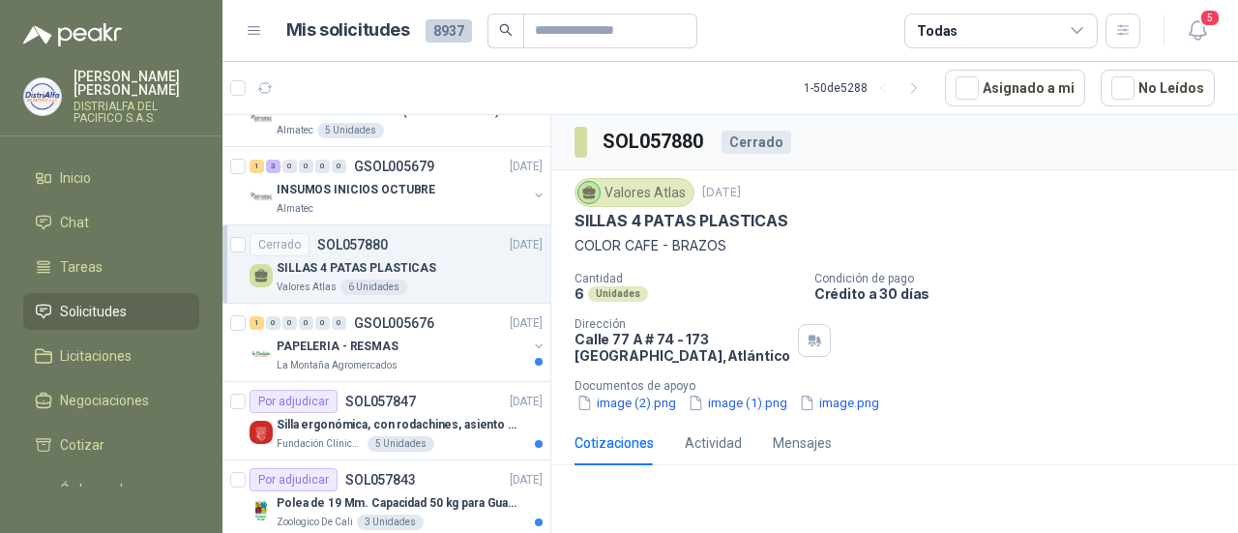
scroll to position [1934, 0]
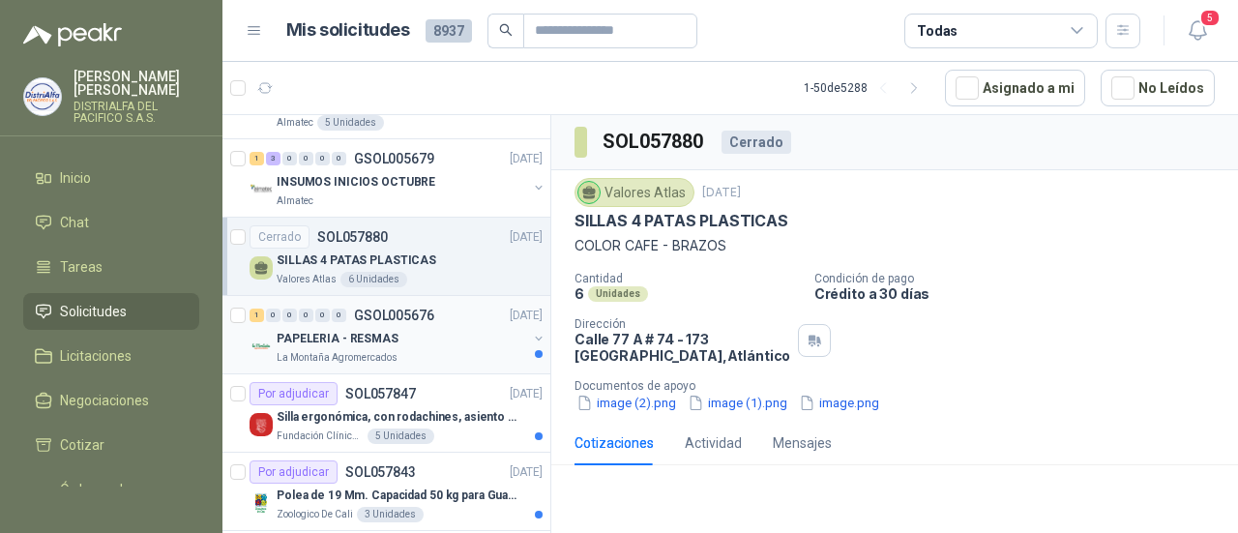
click at [480, 350] on div "La Montaña Agromercados" at bounding box center [402, 357] width 250 height 15
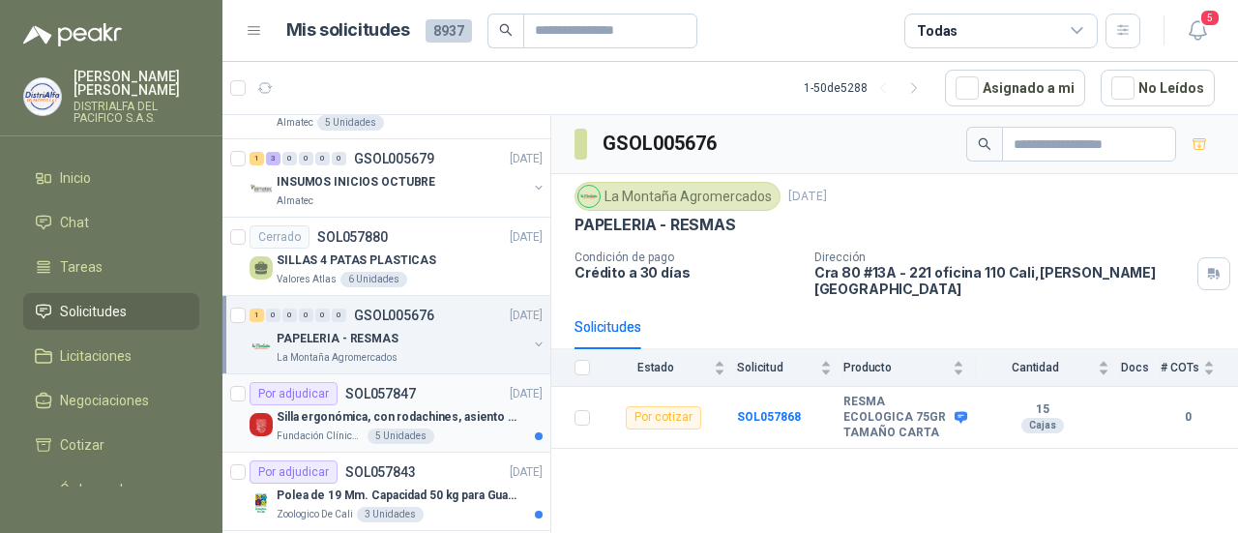
click at [456, 408] on p "Silla ergonómica, con rodachines, asiento ajustable en altura, espaldar alto," at bounding box center [397, 417] width 241 height 18
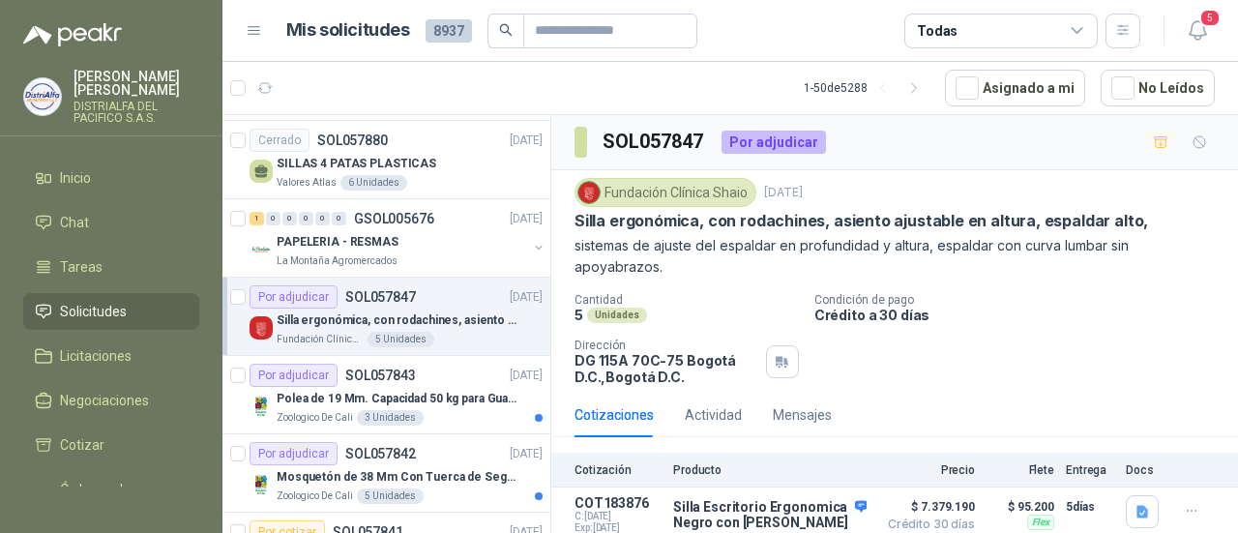
scroll to position [2128, 0]
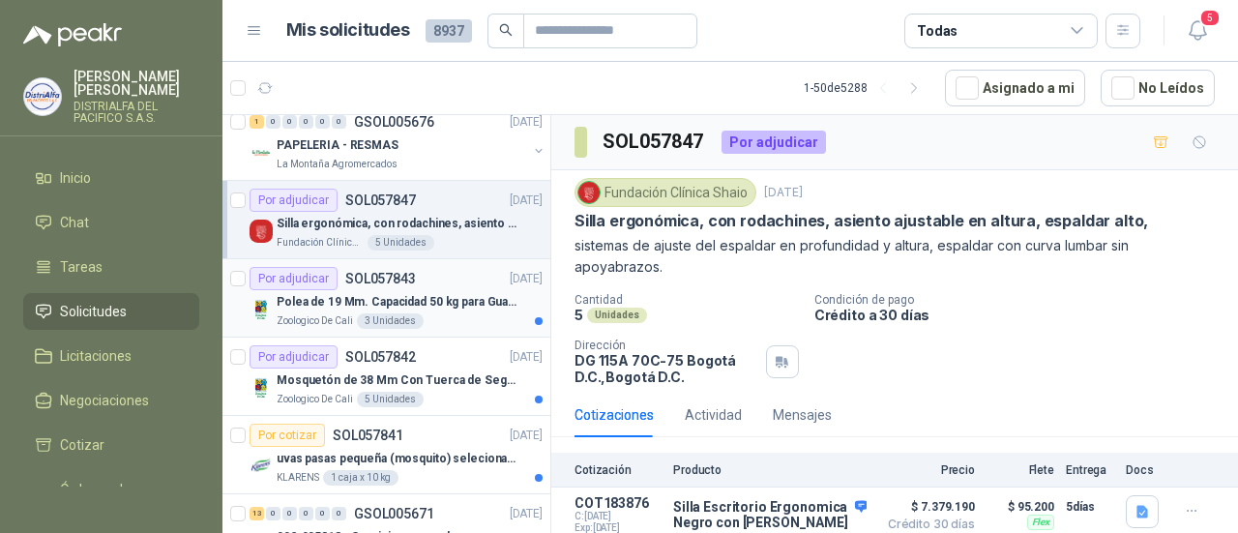
click at [497, 290] on div "Polea de 19 Mm. Capacidad 50 kg para Guaya. Cable O [GEOGRAPHIC_DATA]" at bounding box center [410, 301] width 266 height 23
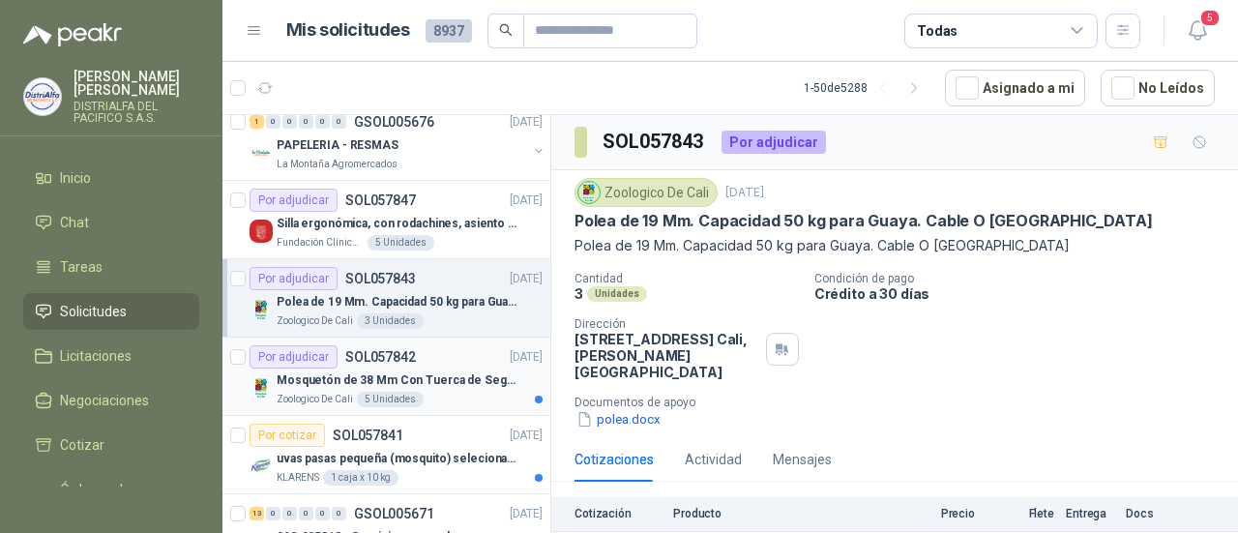
click at [480, 374] on p "Mosquetón de 38 Mm Con Tuerca de Seguridad. Carga 100 kg" at bounding box center [397, 380] width 241 height 18
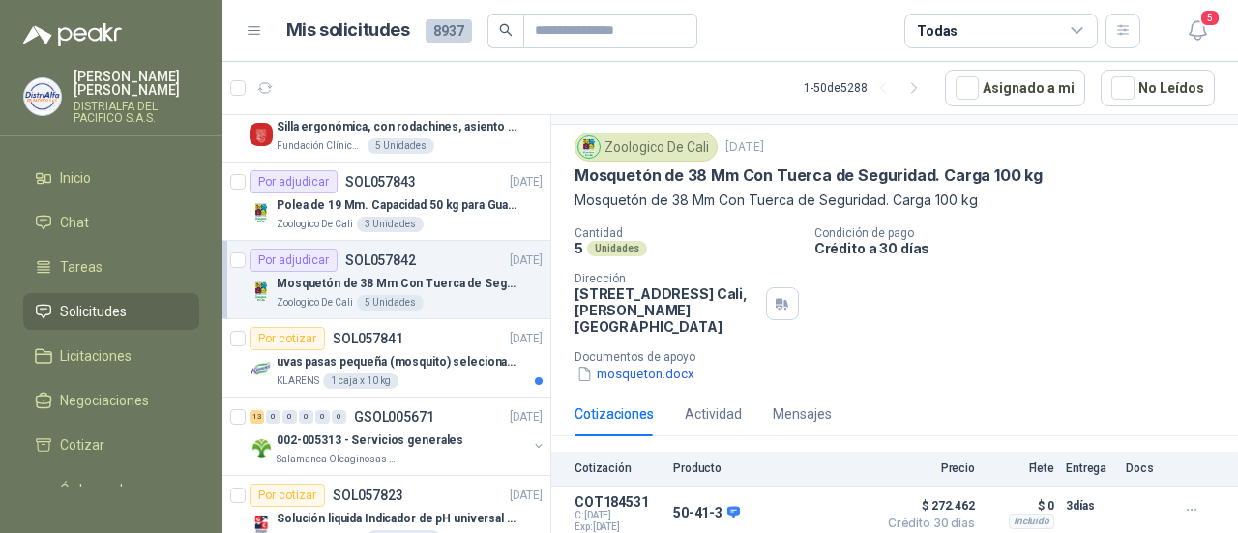
scroll to position [84, 0]
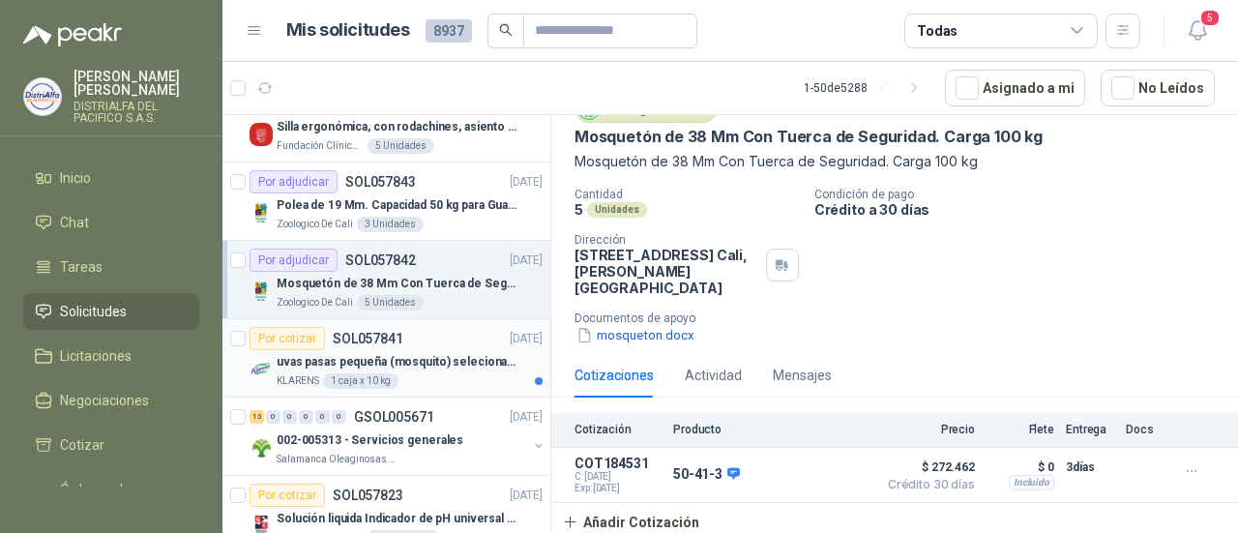
click at [494, 359] on p "uvas pasas pequeña (mosquito) selecionada" at bounding box center [397, 362] width 241 height 18
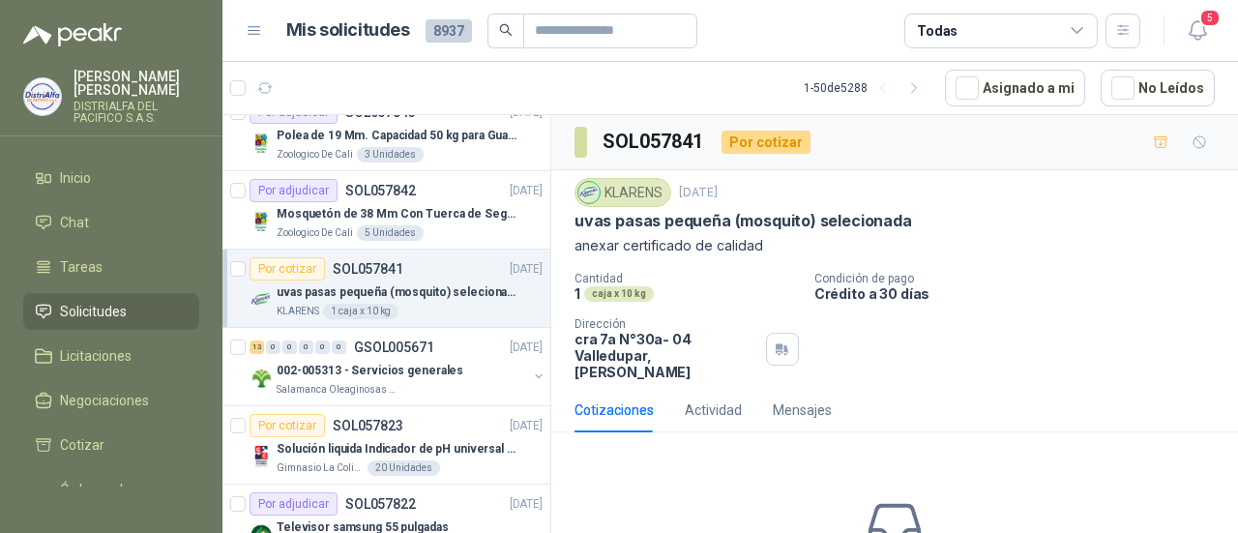
scroll to position [2321, 0]
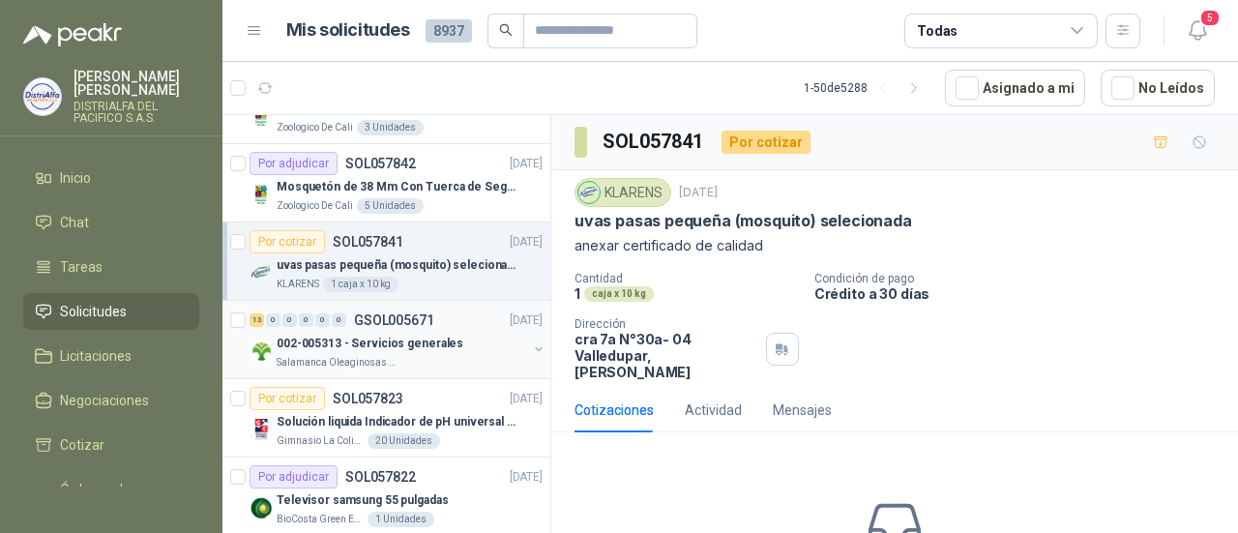
click at [499, 332] on div "002-005313 - Servicios generales" at bounding box center [402, 343] width 250 height 23
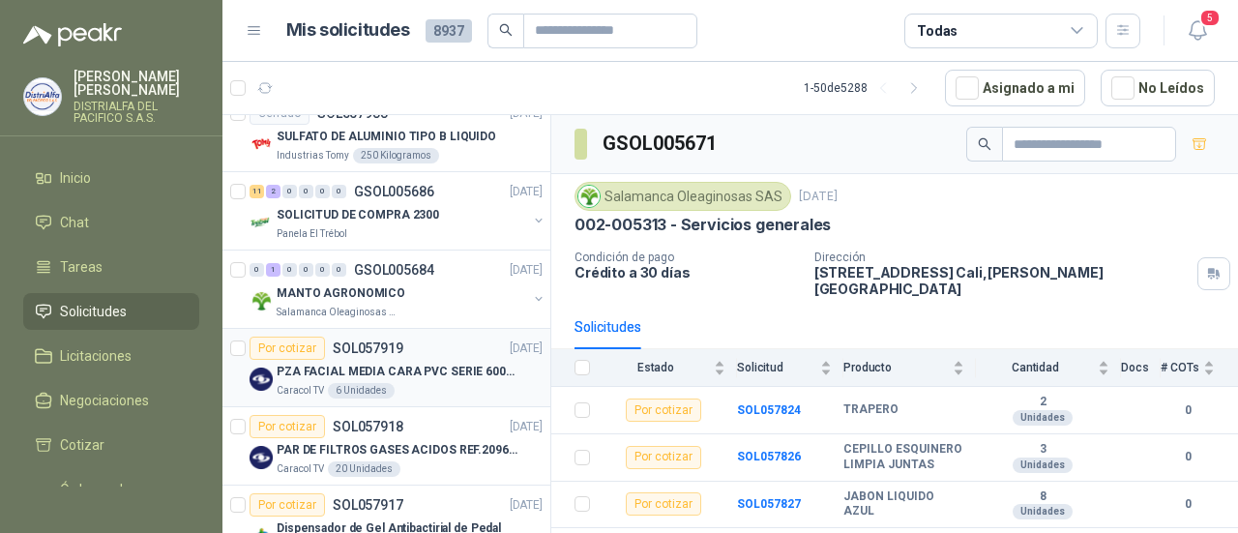
scroll to position [677, 0]
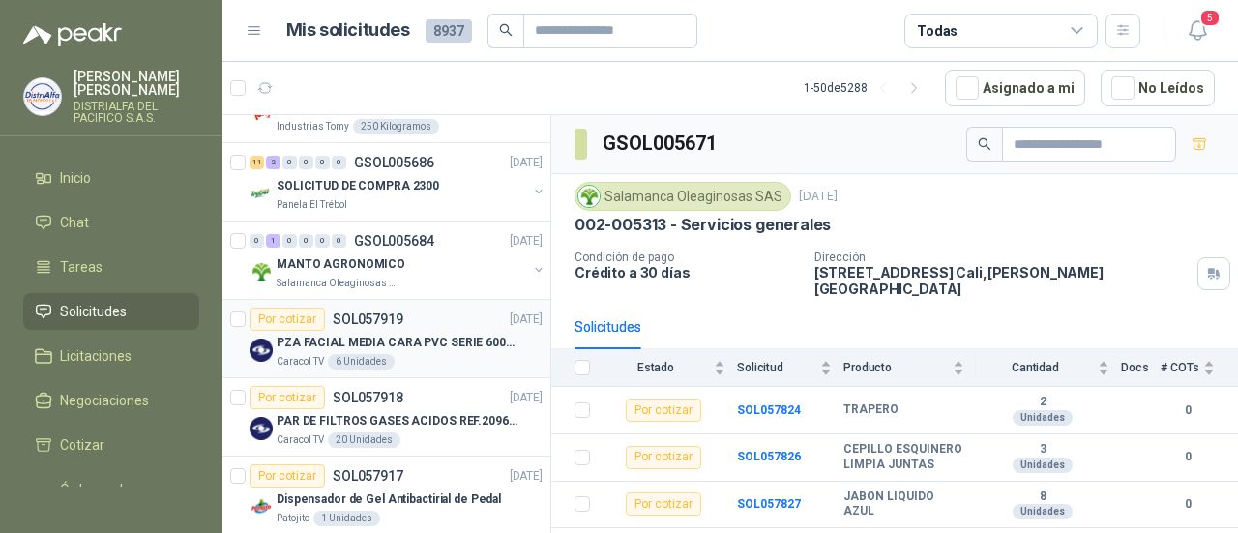
click at [478, 345] on p "PZA FACIAL MEDIA CARA PVC SERIE 6000 3M" at bounding box center [397, 343] width 241 height 18
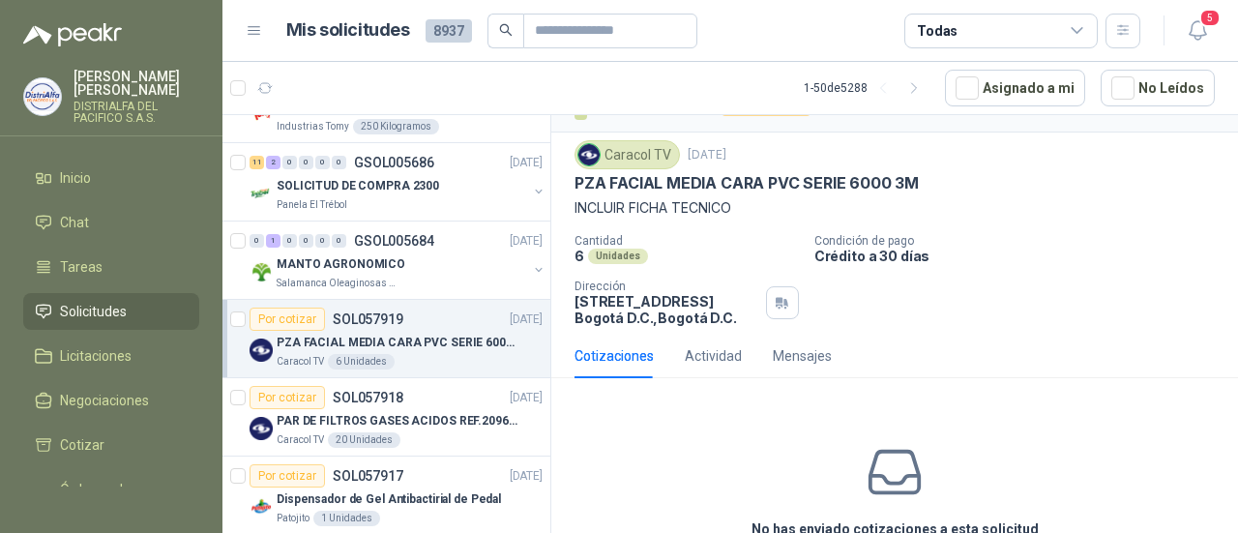
scroll to position [97, 0]
